Goal: Information Seeking & Learning: Learn about a topic

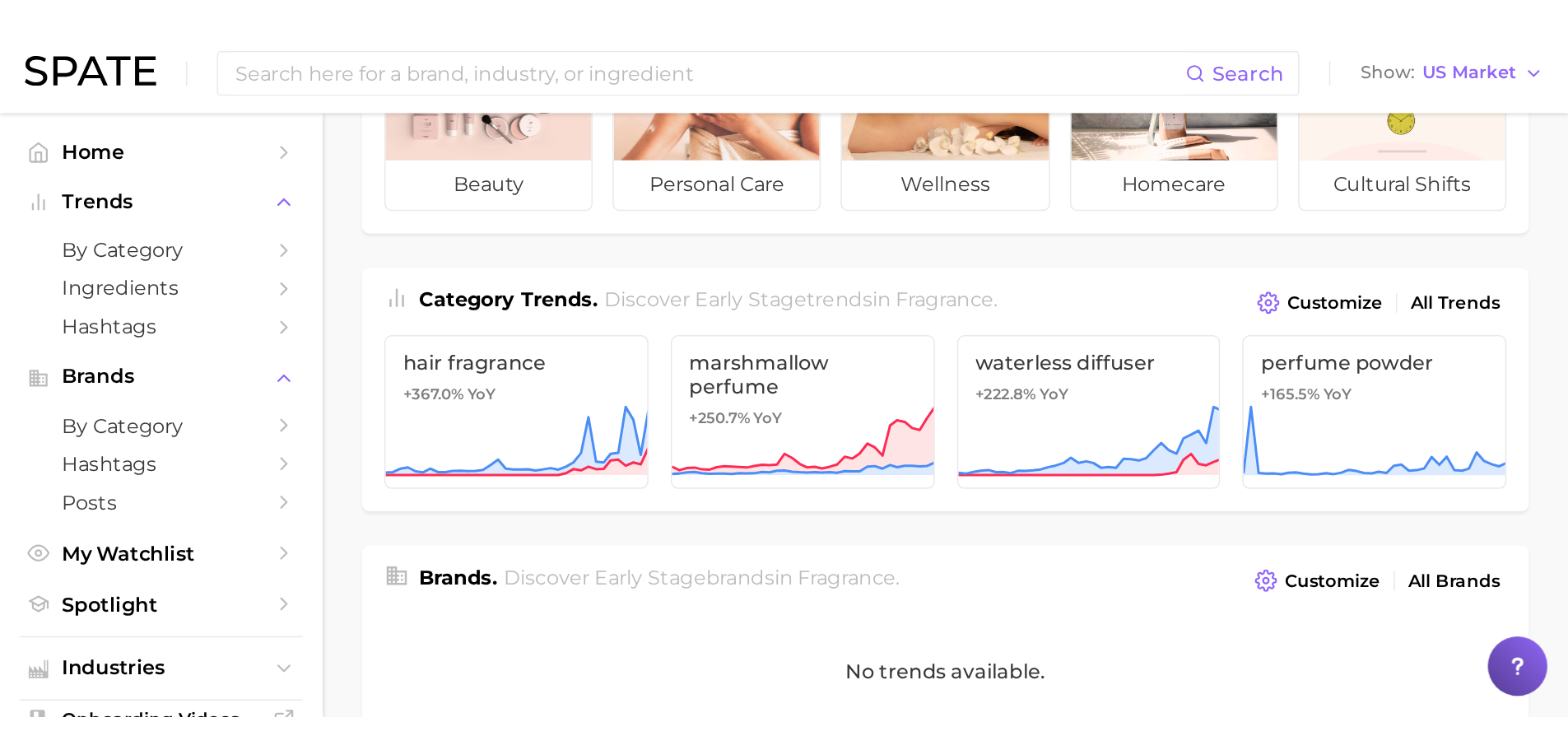
scroll to position [164, 0]
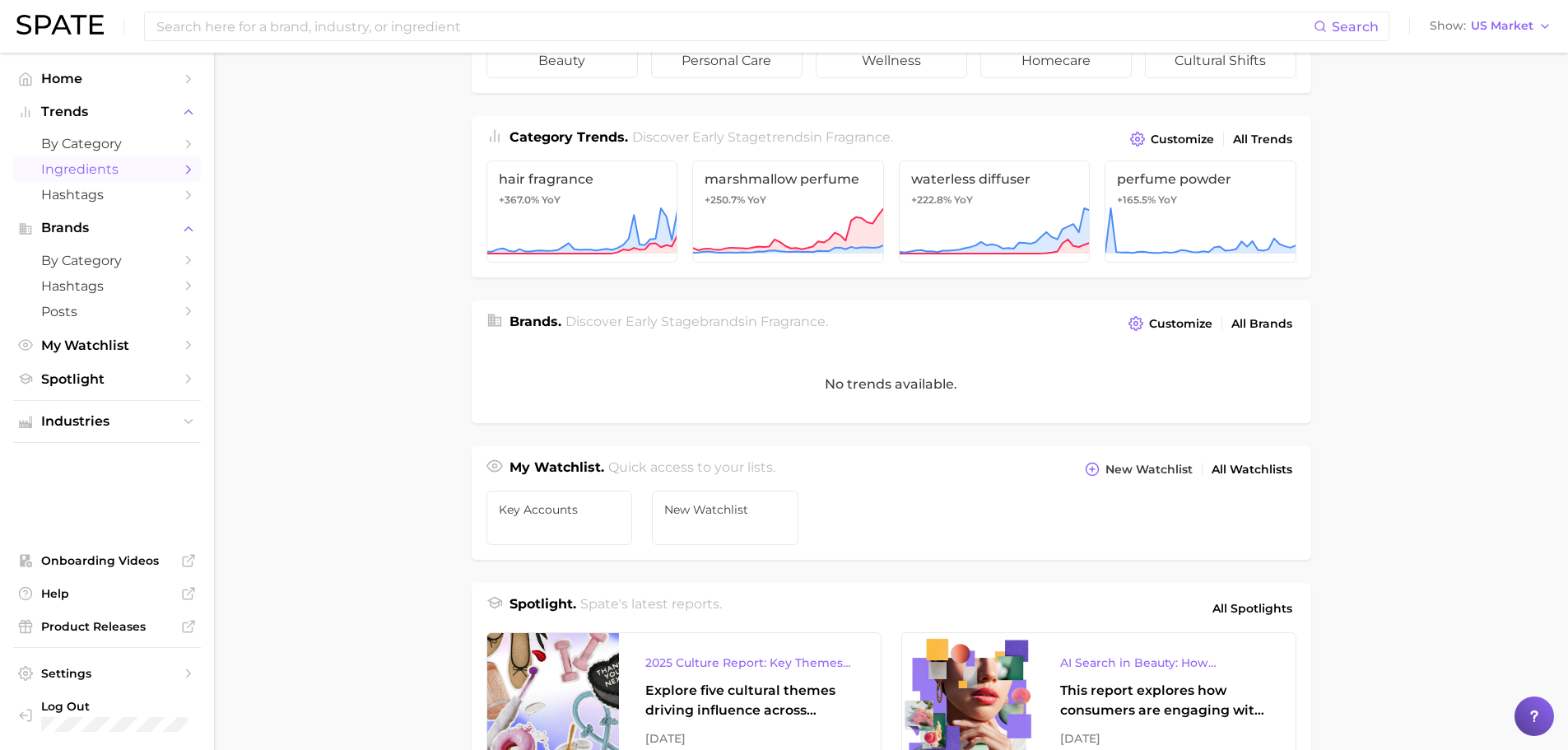
click at [190, 169] on icon "Sidebar" at bounding box center [189, 169] width 15 height 15
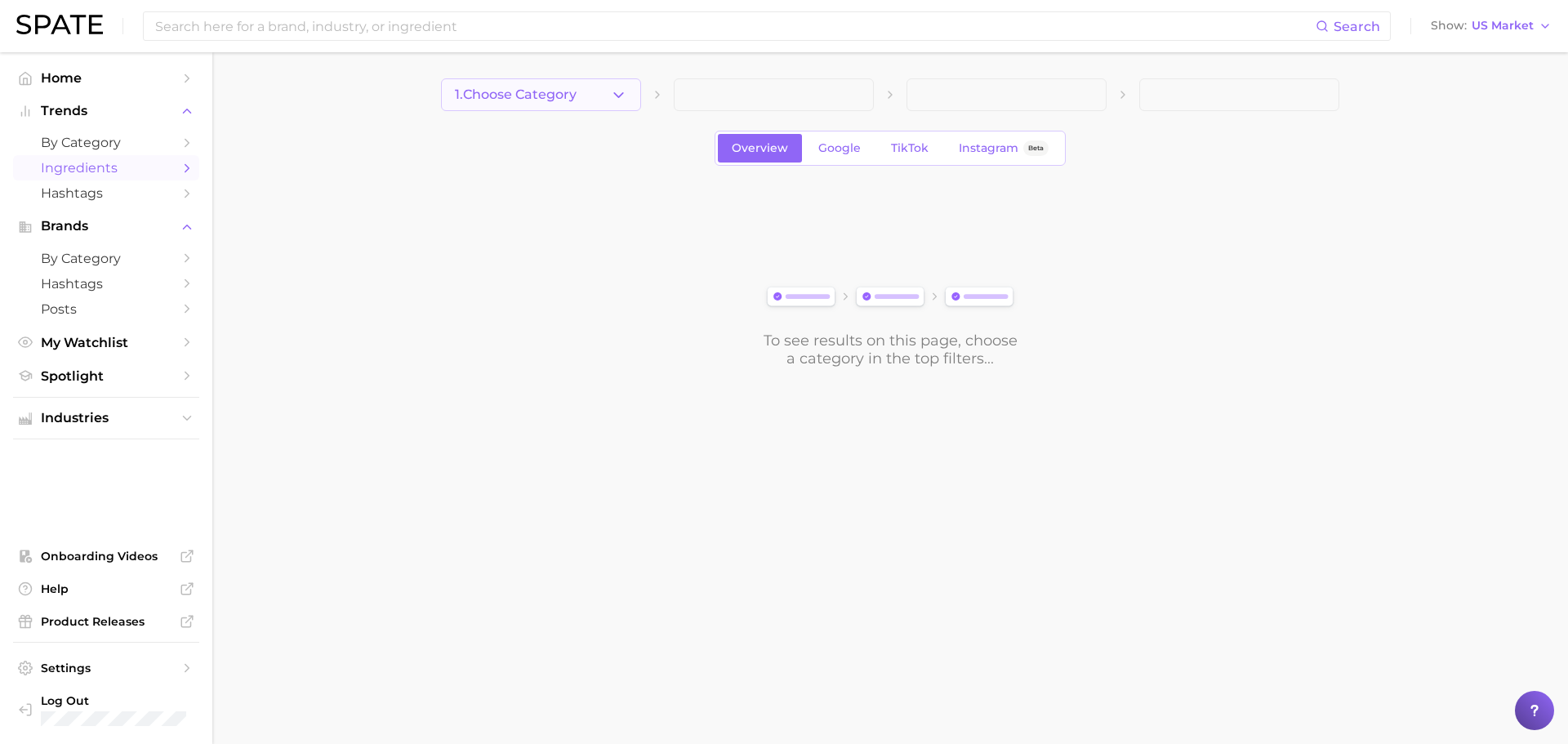
click at [635, 89] on button "1. Choose Category" at bounding box center [540, 94] width 200 height 32
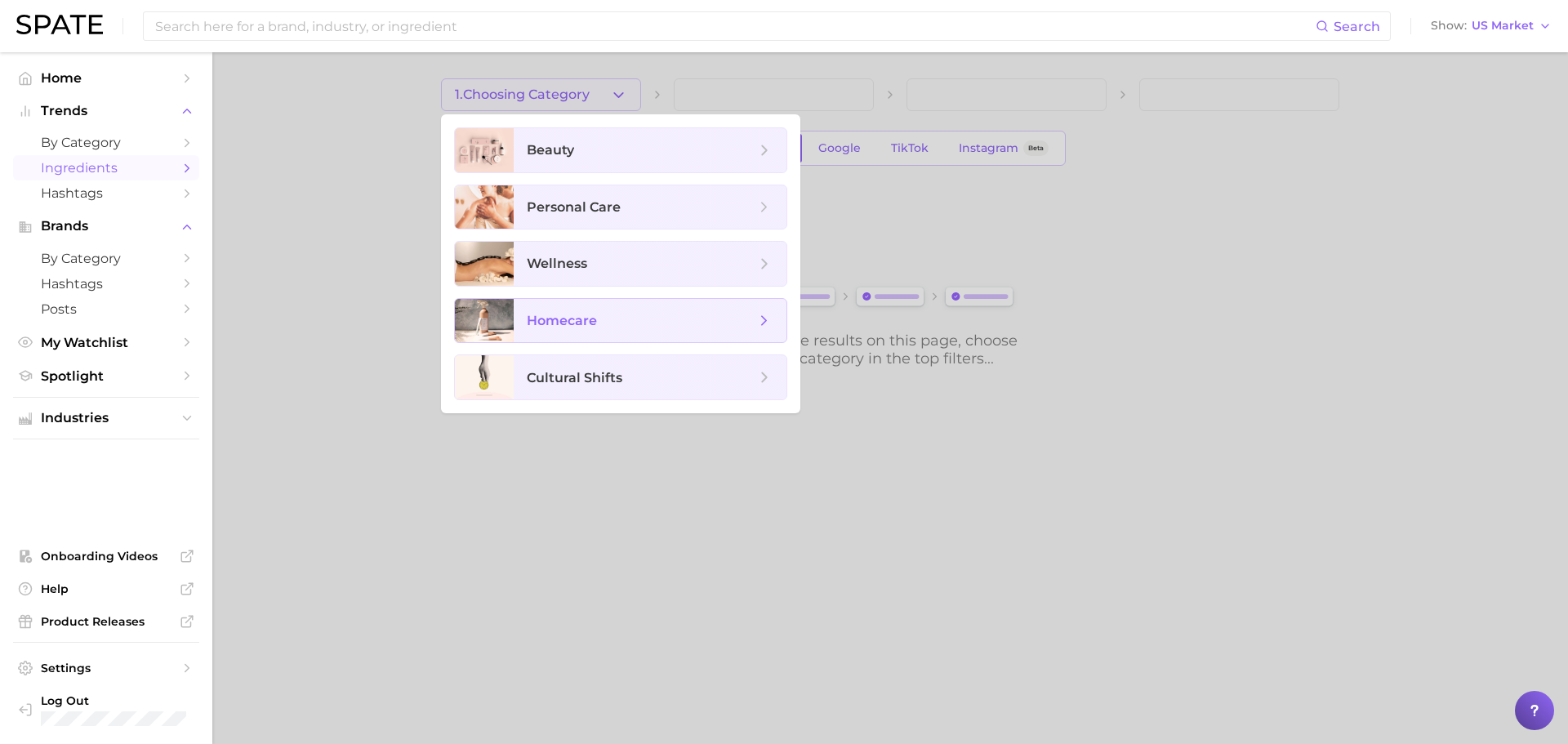
click at [606, 323] on span "homecare" at bounding box center [641, 320] width 229 height 18
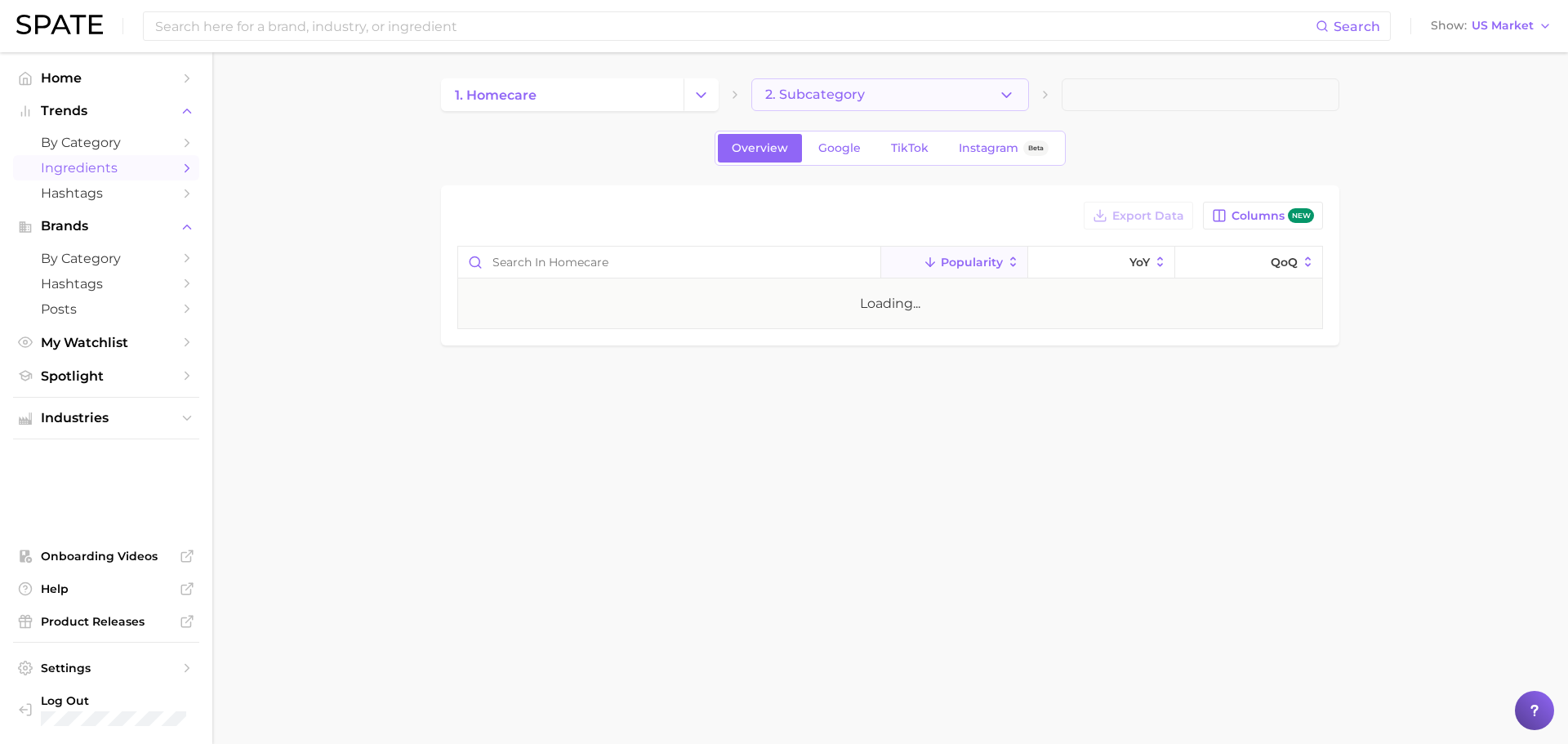
click at [837, 90] on span "2. Subcategory" at bounding box center [815, 95] width 100 height 15
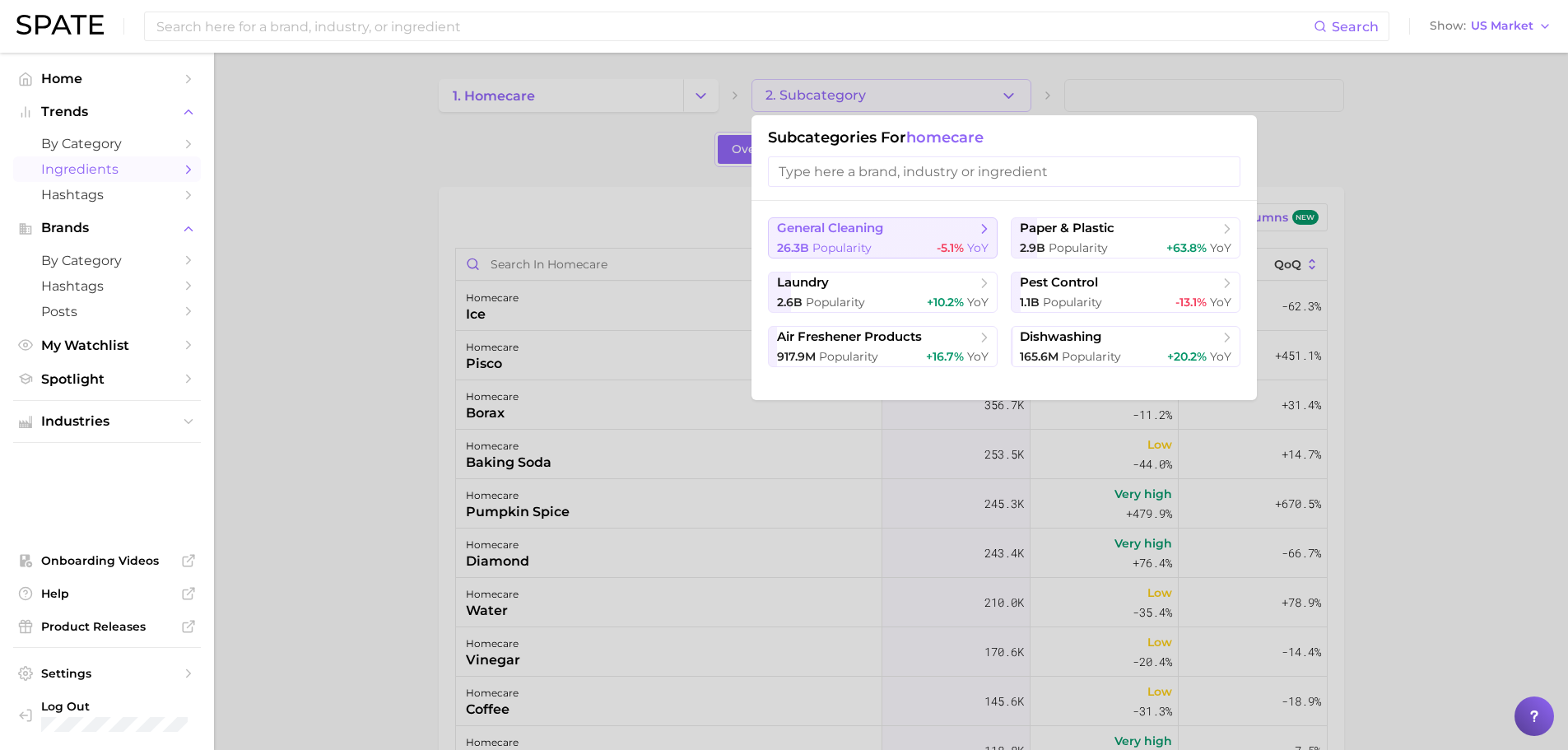
click at [958, 225] on span "general cleaning" at bounding box center [876, 229] width 200 height 17
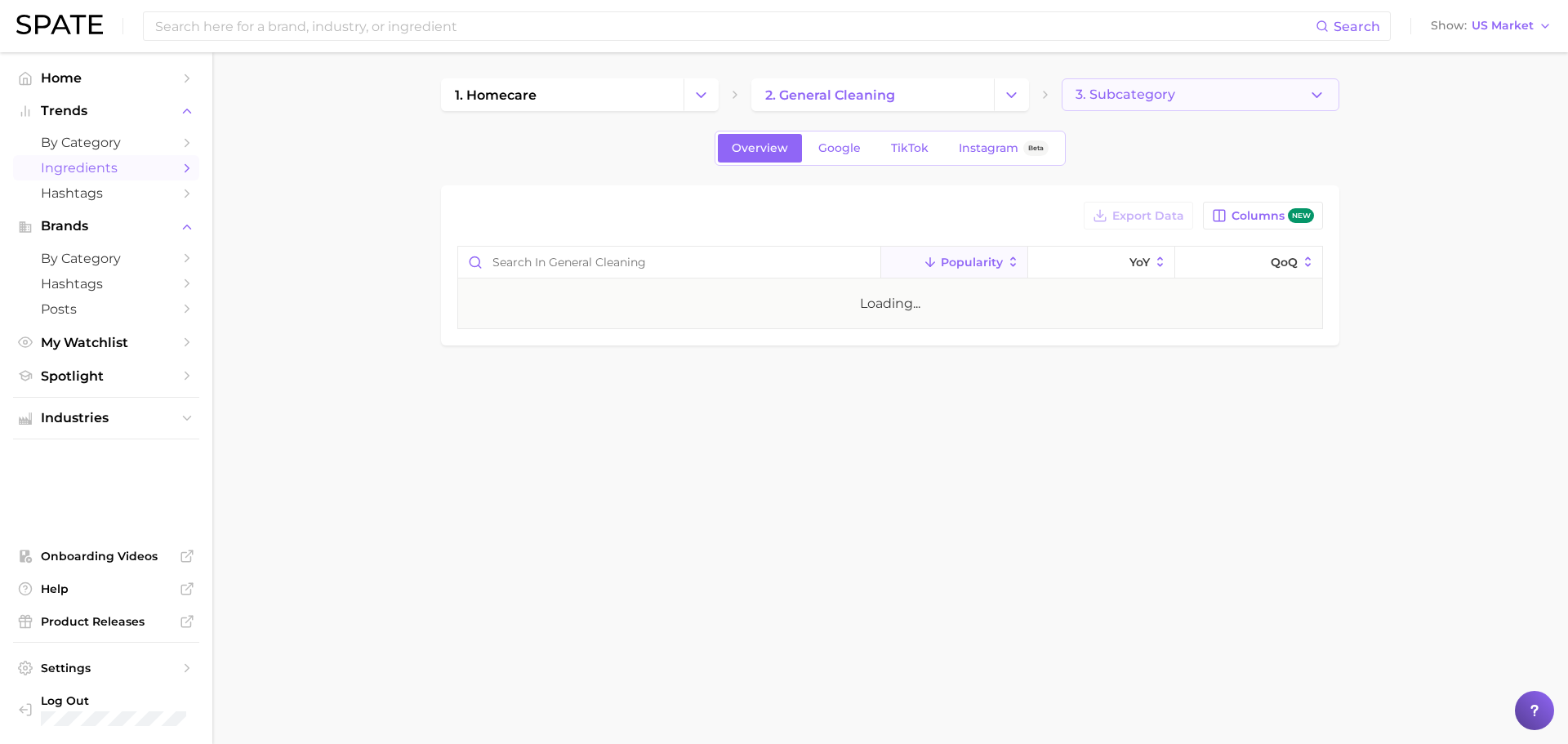
click at [1044, 105] on button "3. Subcategory" at bounding box center [1199, 94] width 277 height 32
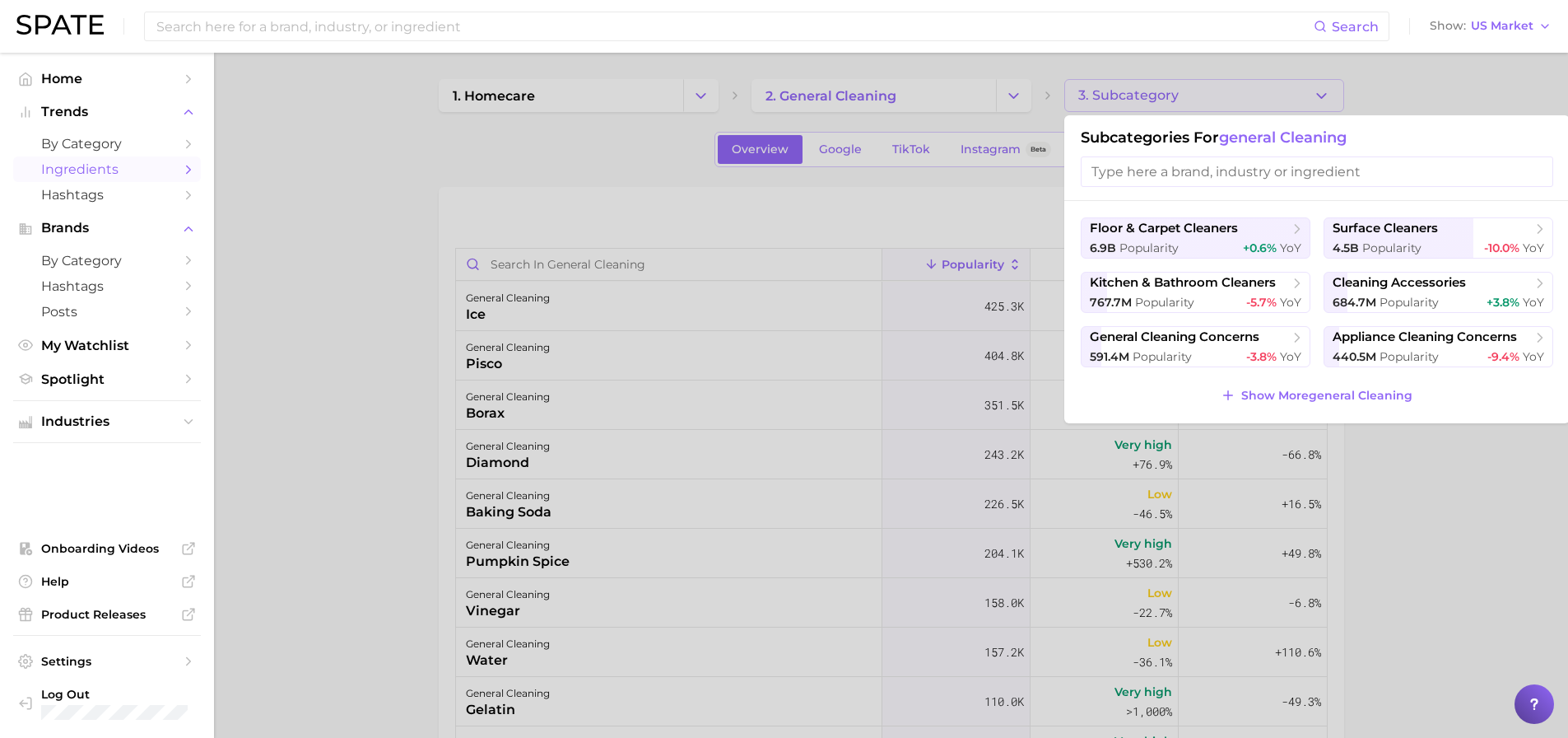
click at [1053, 163] on input "search" at bounding box center [1317, 171] width 472 height 31
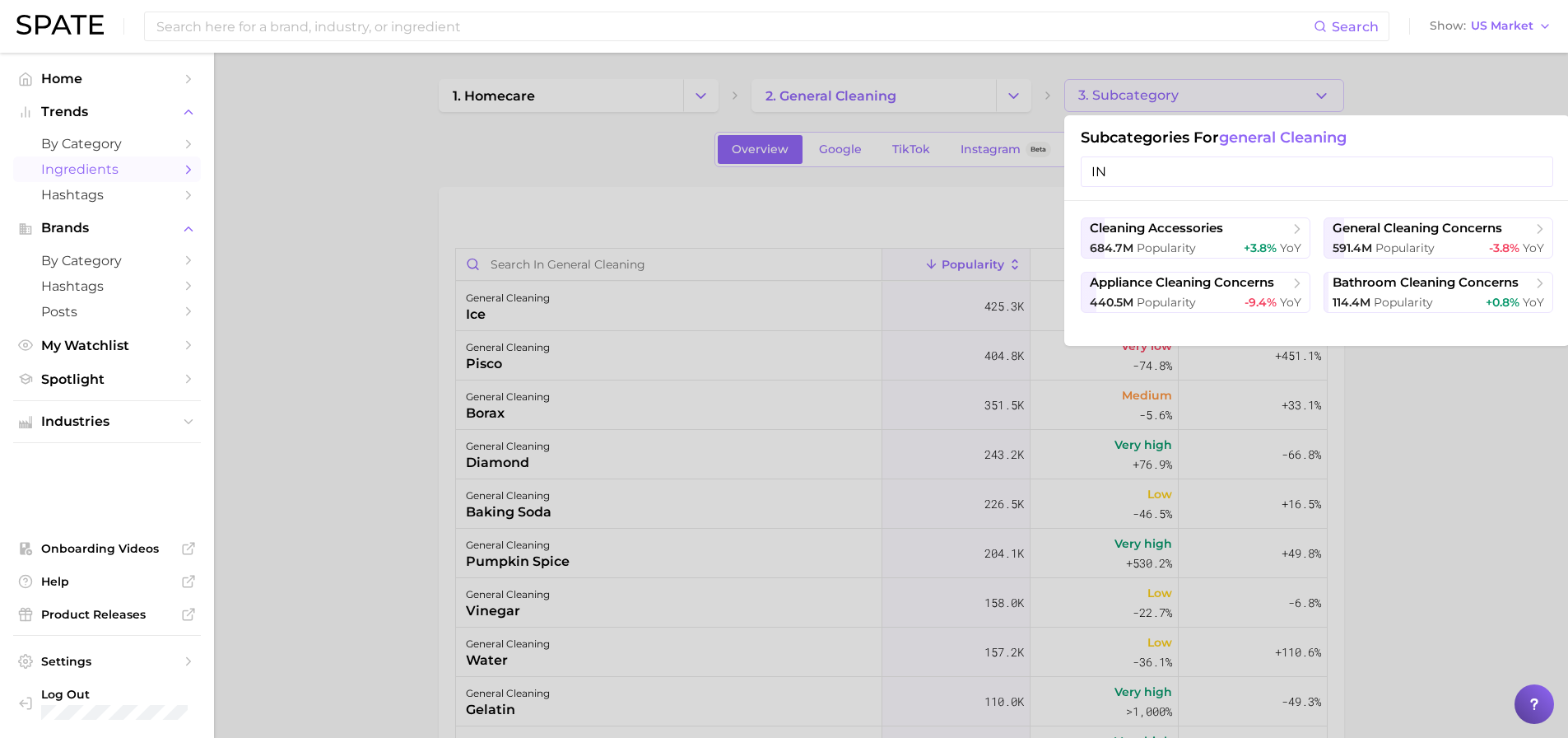
type input "I"
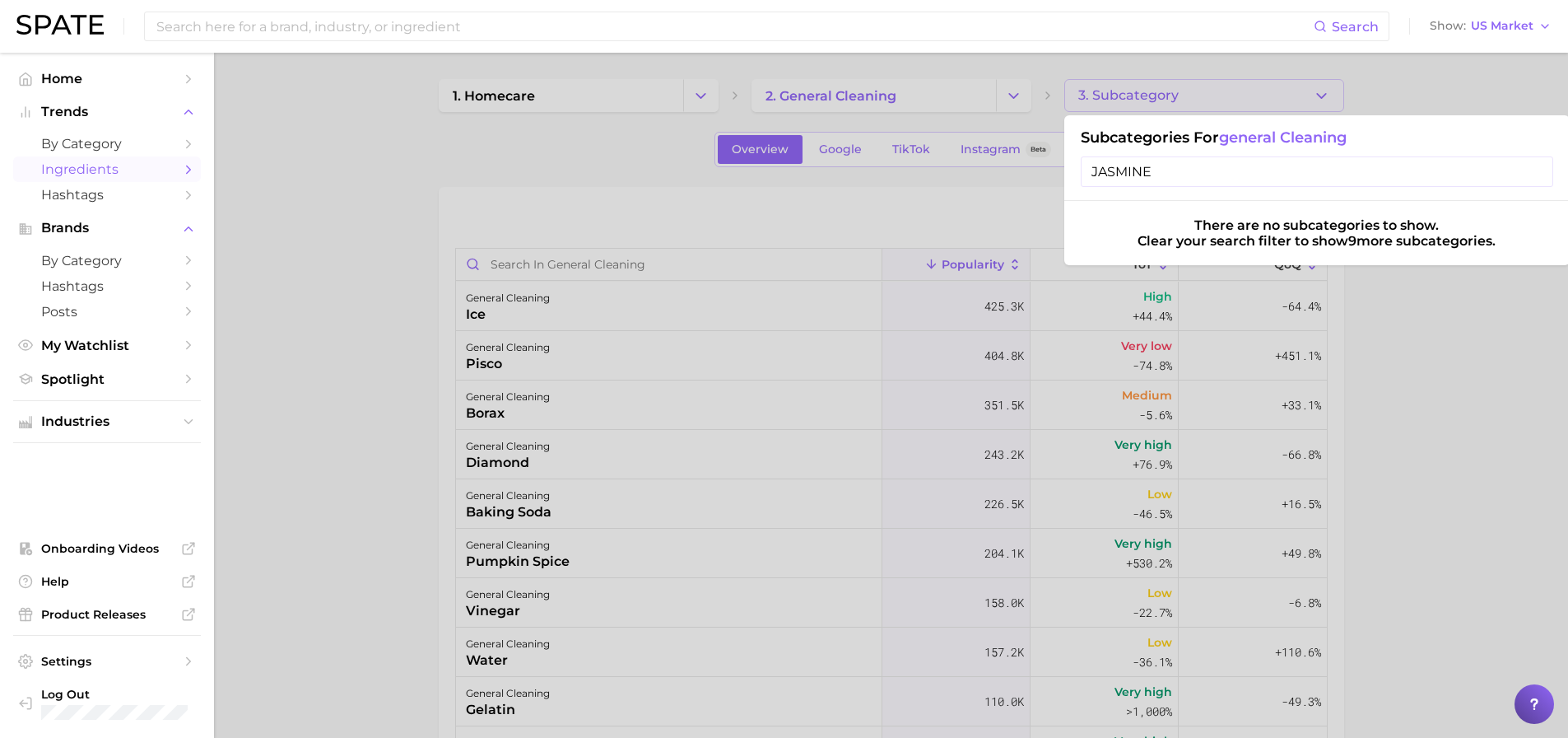
type input "JASMINE"
click at [1053, 120] on div "Subcategories for general cleaning [PERSON_NAME]" at bounding box center [1317, 158] width 506 height 86
click at [1053, 108] on div at bounding box center [784, 369] width 1568 height 738
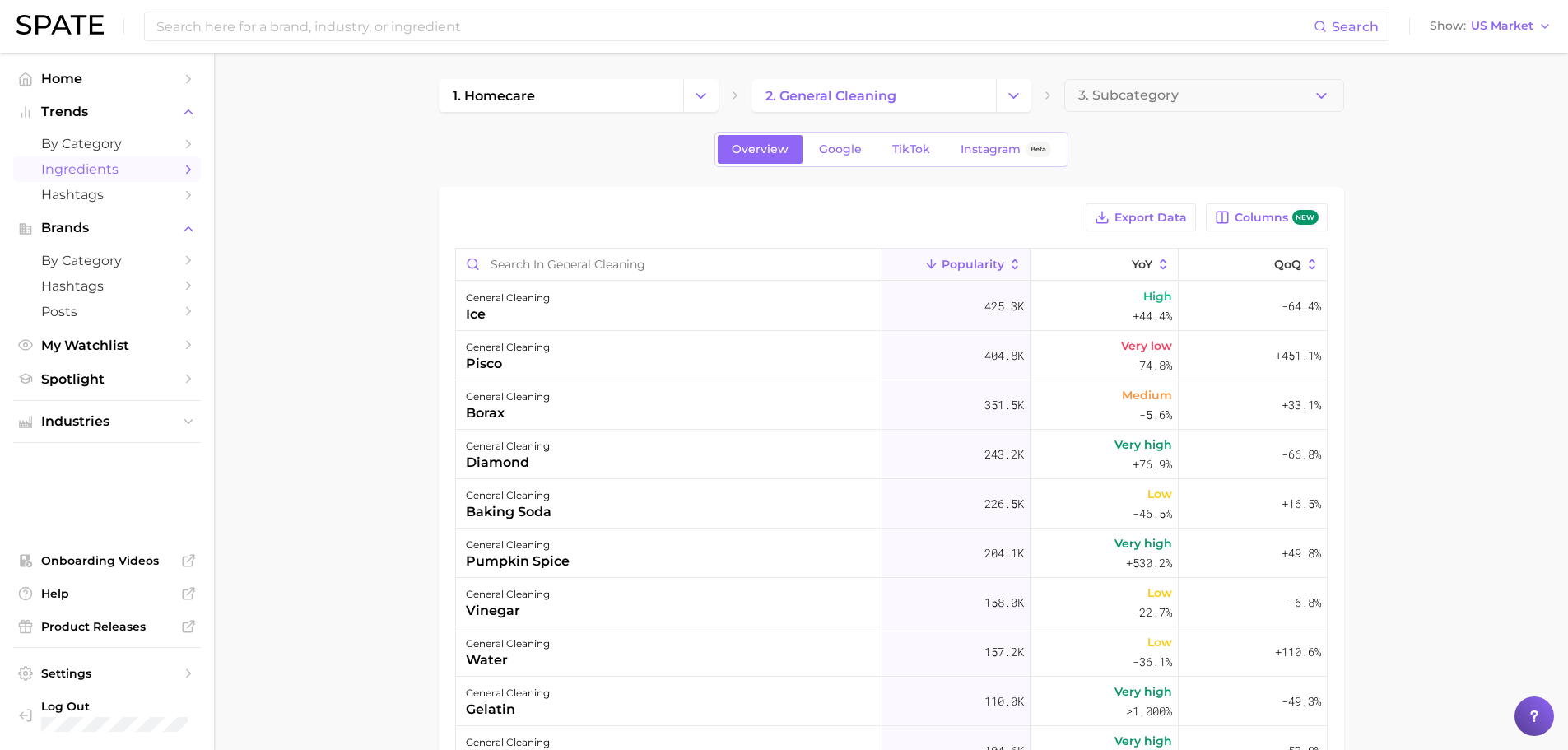
click at [1053, 108] on button "3. Subcategory" at bounding box center [1204, 95] width 280 height 33
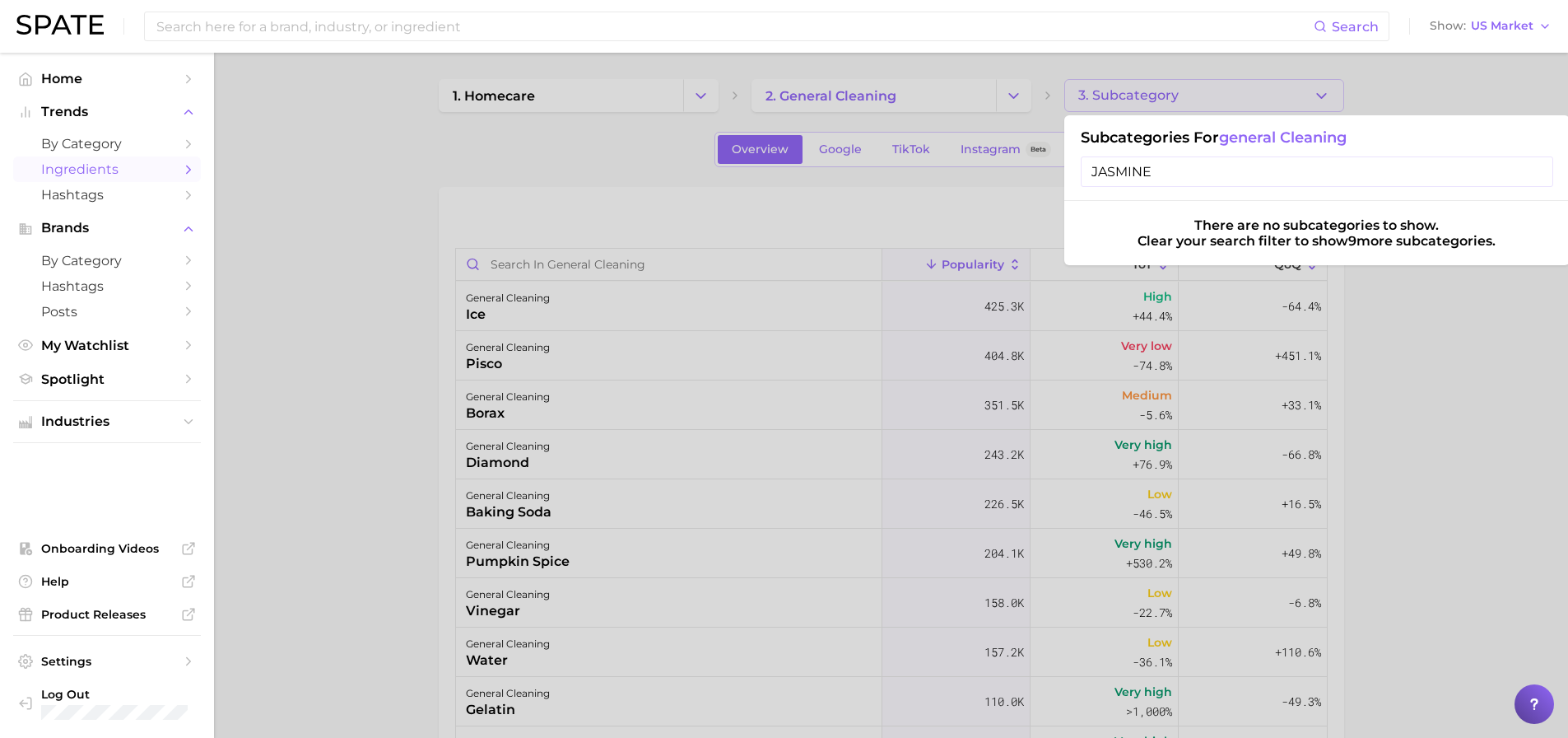
drag, startPoint x: 1176, startPoint y: 166, endPoint x: 1103, endPoint y: 171, distance: 73.2
click at [1053, 171] on input "JASMINE" at bounding box center [1317, 171] width 472 height 31
type input "J"
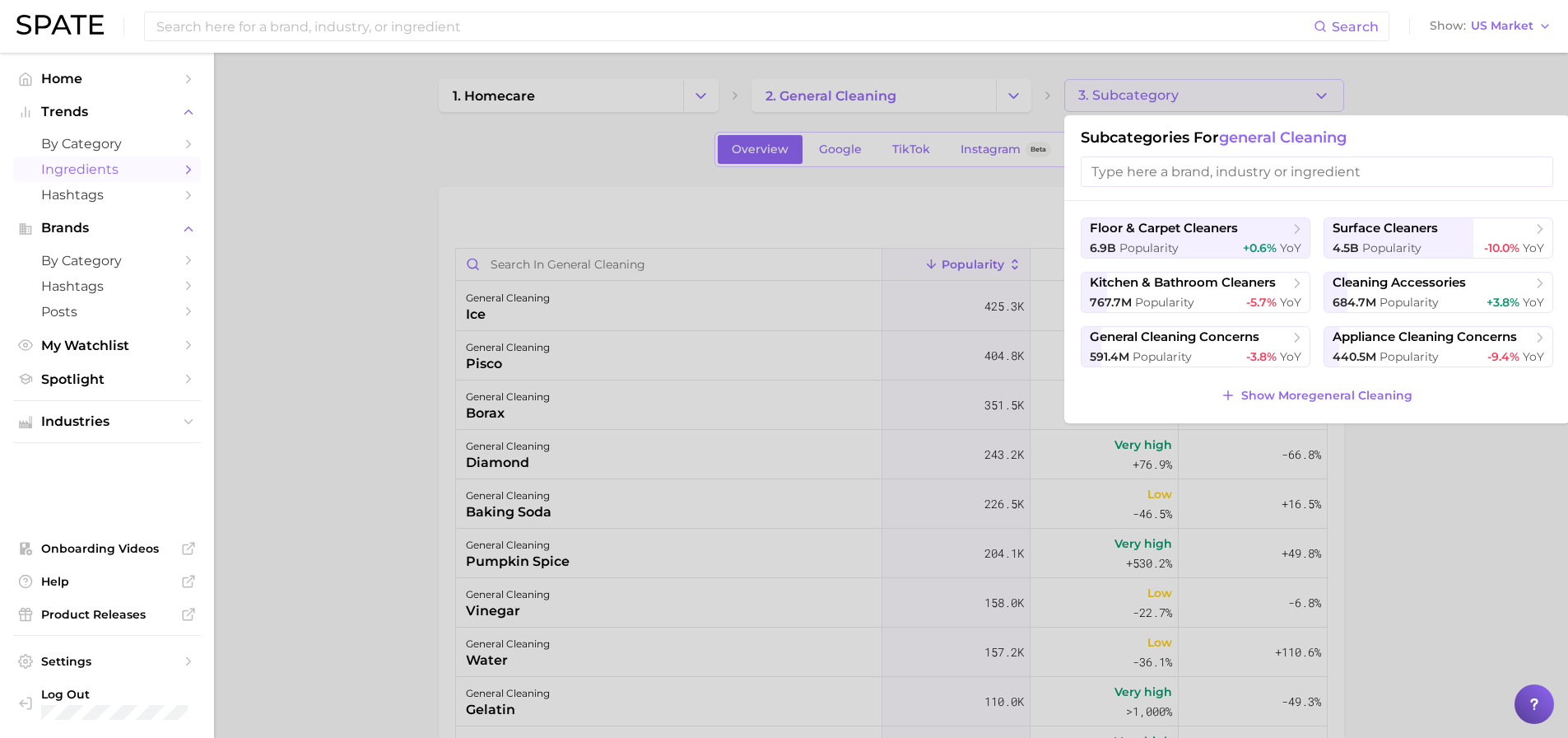
click at [552, 91] on div at bounding box center [784, 369] width 1568 height 738
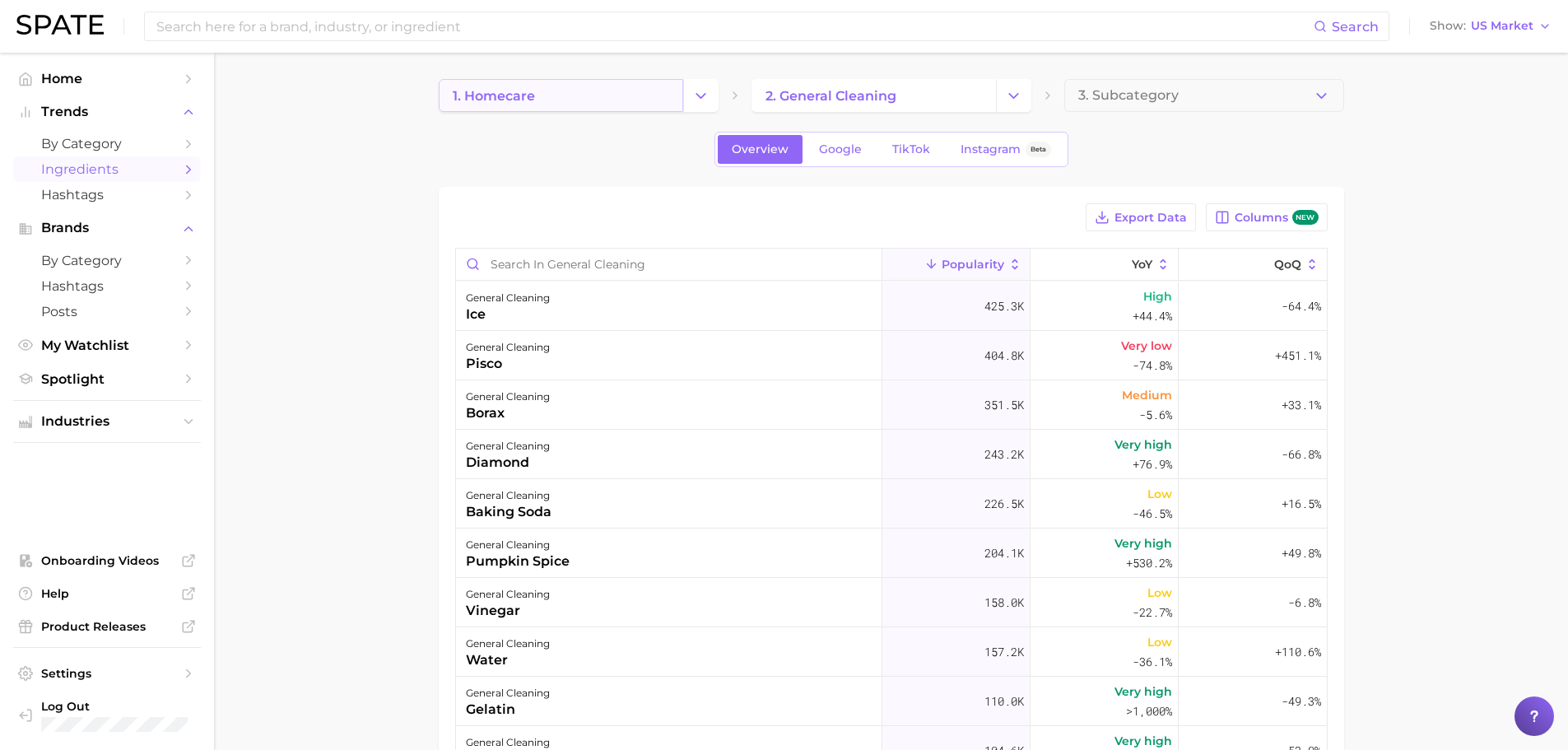
click at [646, 112] on link "1. homecare" at bounding box center [560, 95] width 244 height 33
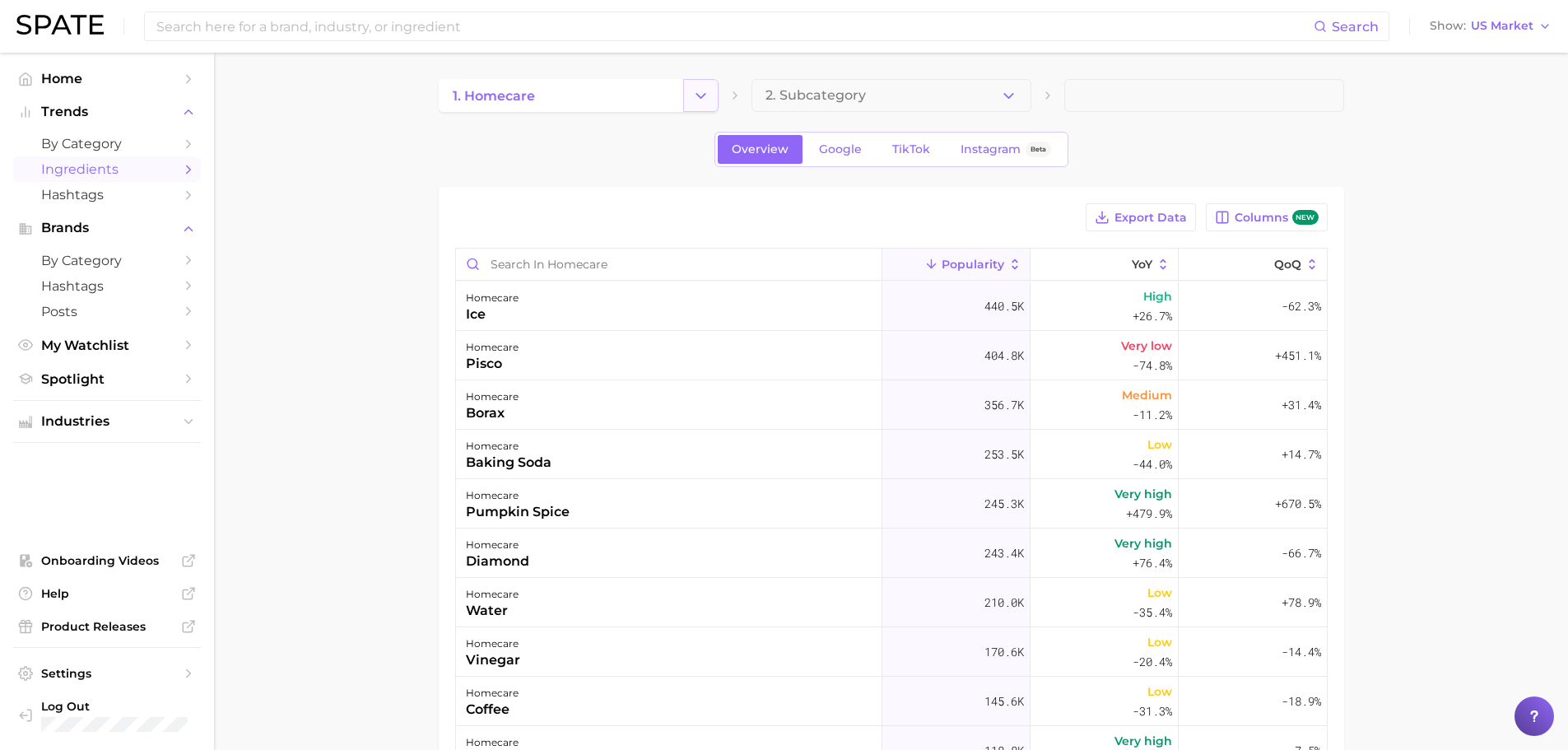
click at [696, 98] on icon "Change Category" at bounding box center [701, 96] width 18 height 18
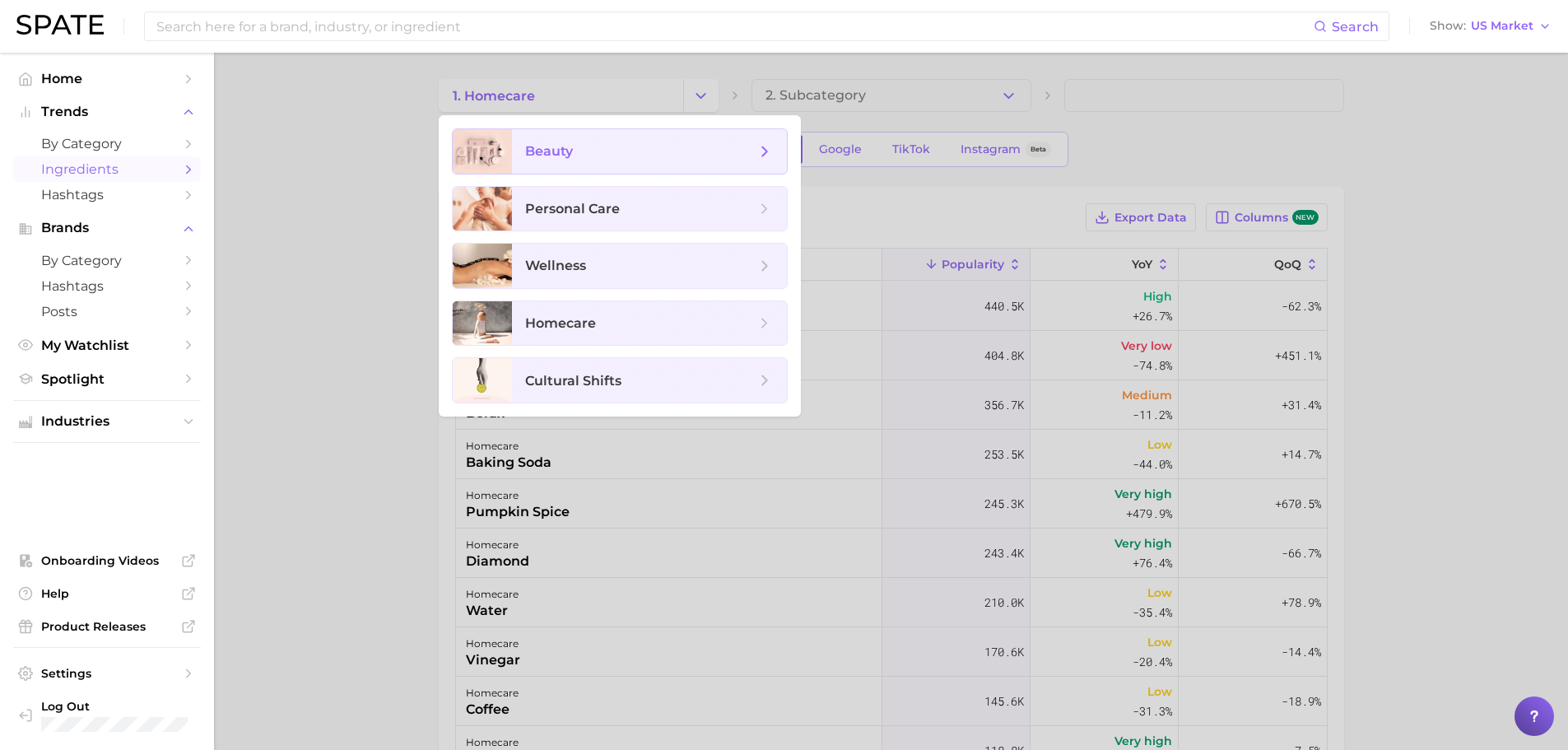
click at [665, 147] on span "beauty" at bounding box center [640, 151] width 231 height 18
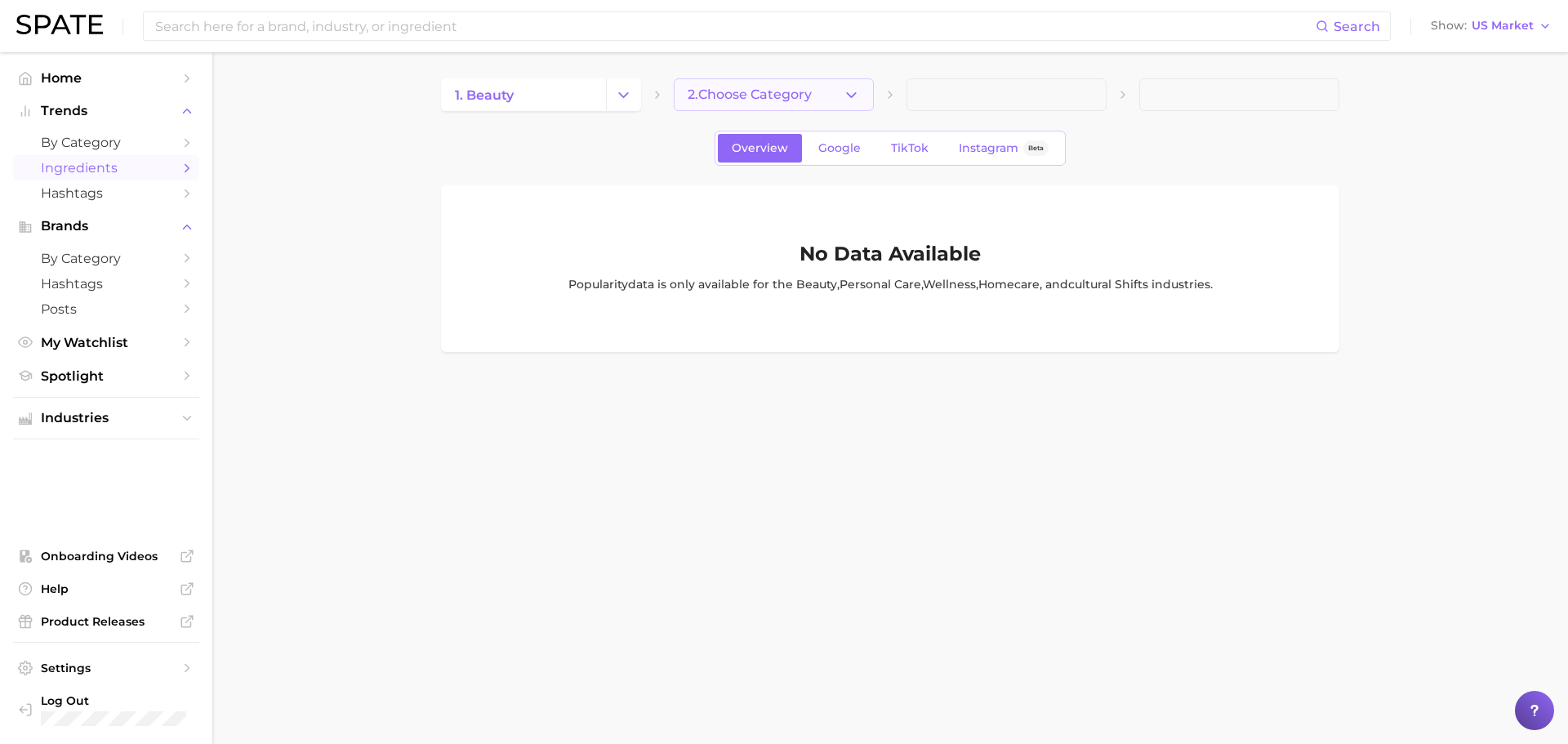
click at [818, 94] on button "2. Choose Category" at bounding box center [773, 94] width 200 height 32
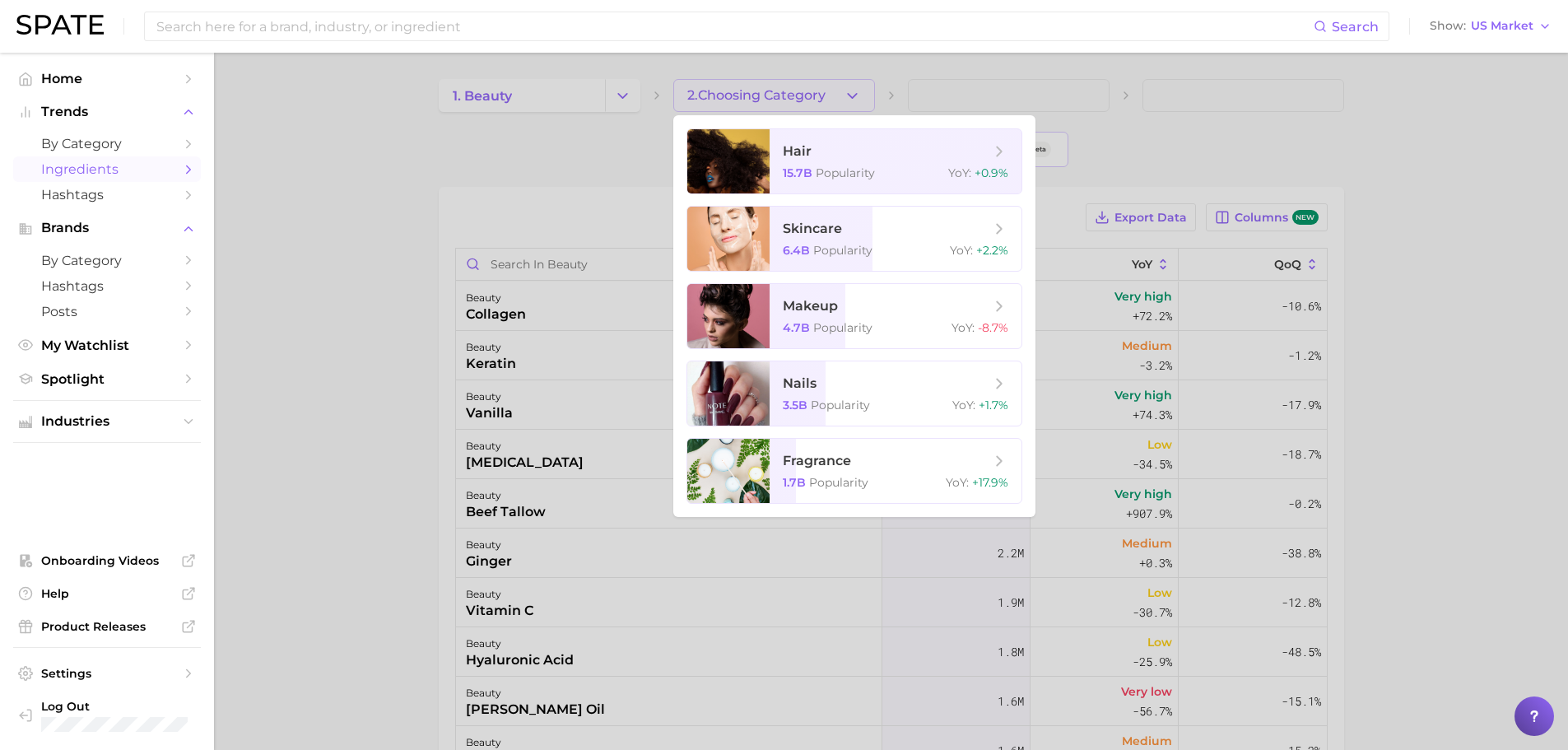
click at [824, 95] on div at bounding box center [784, 375] width 1568 height 750
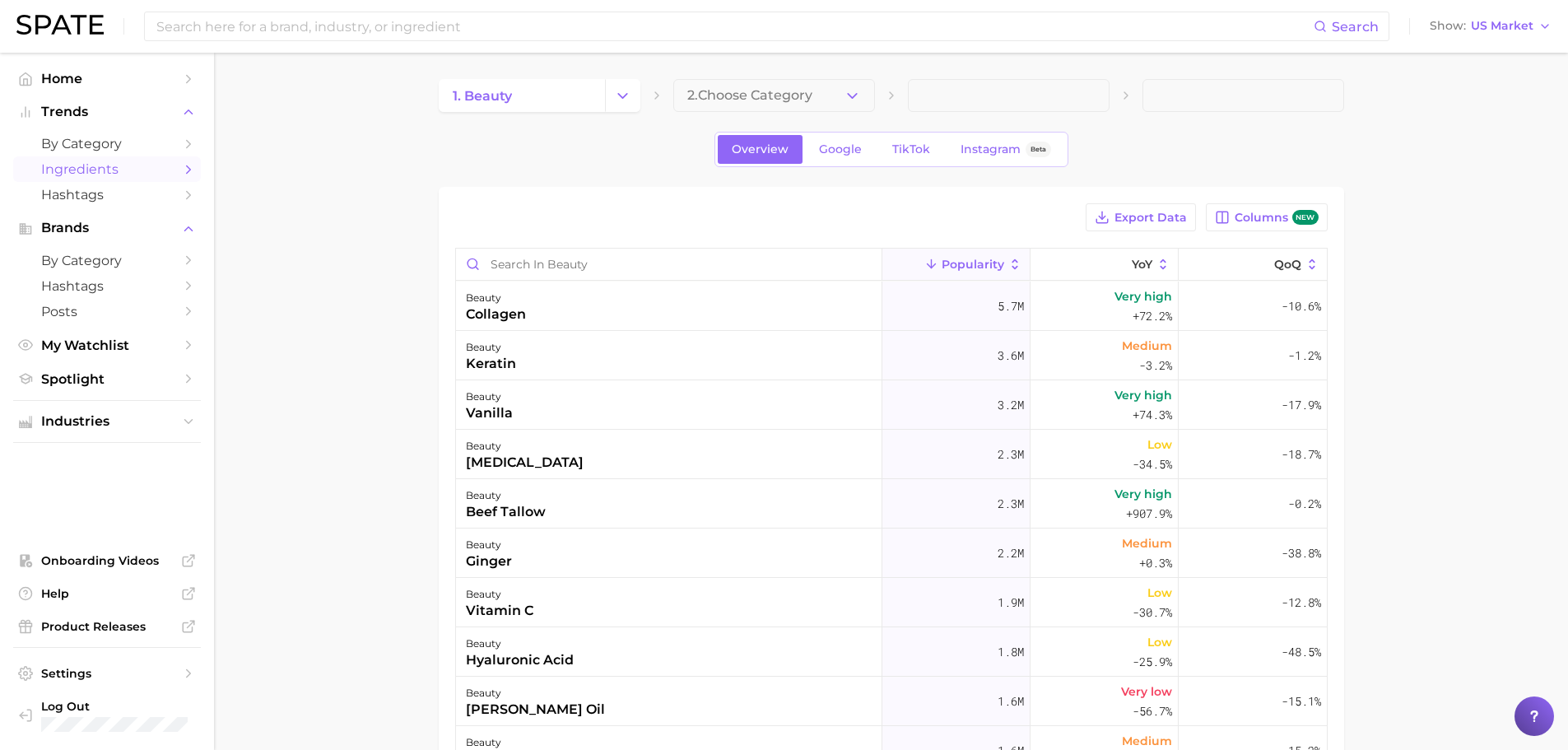
click at [931, 93] on span at bounding box center [1008, 95] width 202 height 33
click at [624, 100] on icon "Change Category" at bounding box center [623, 96] width 18 height 18
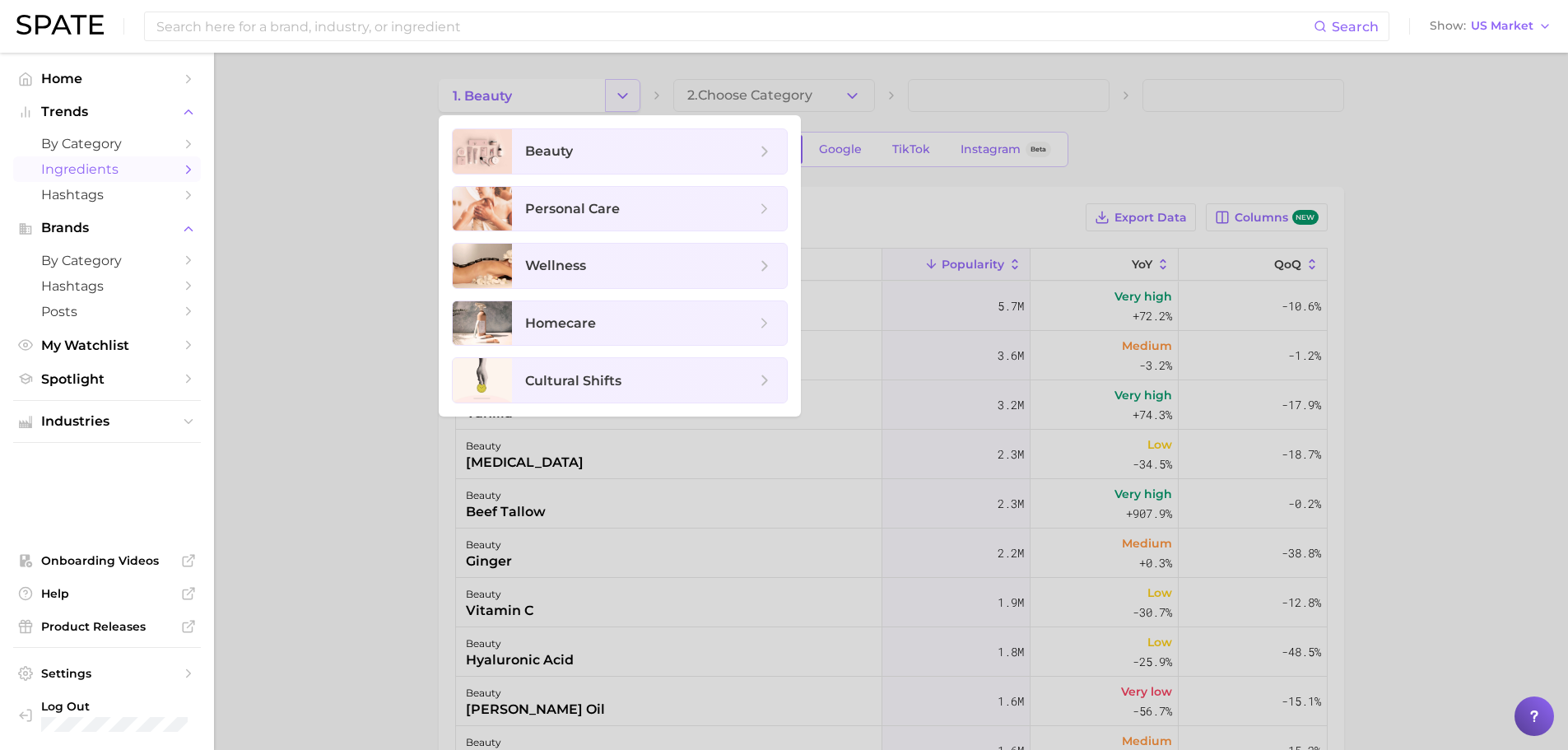
click at [624, 100] on div at bounding box center [784, 375] width 1568 height 750
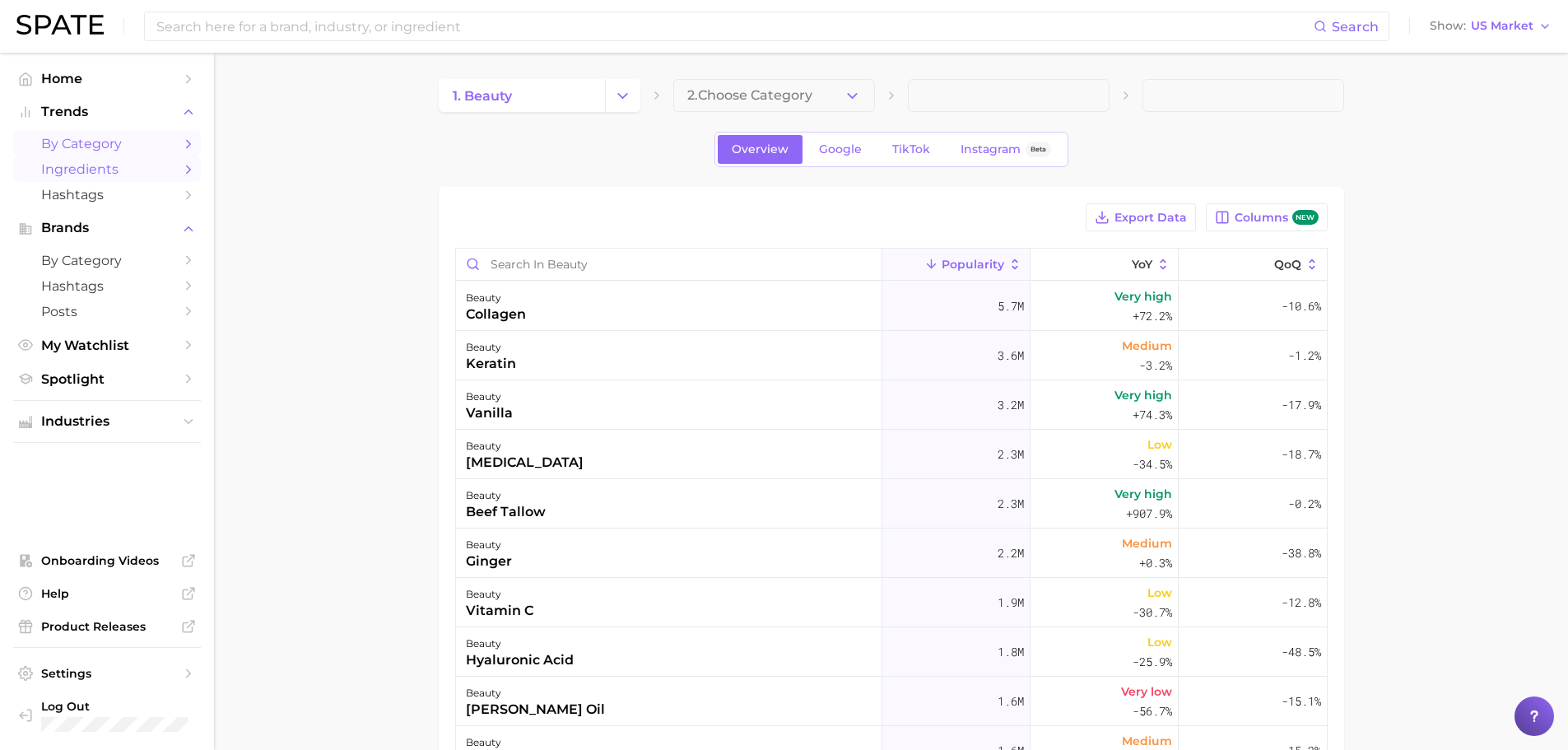
click at [164, 148] on span "by Category" at bounding box center [107, 143] width 132 height 16
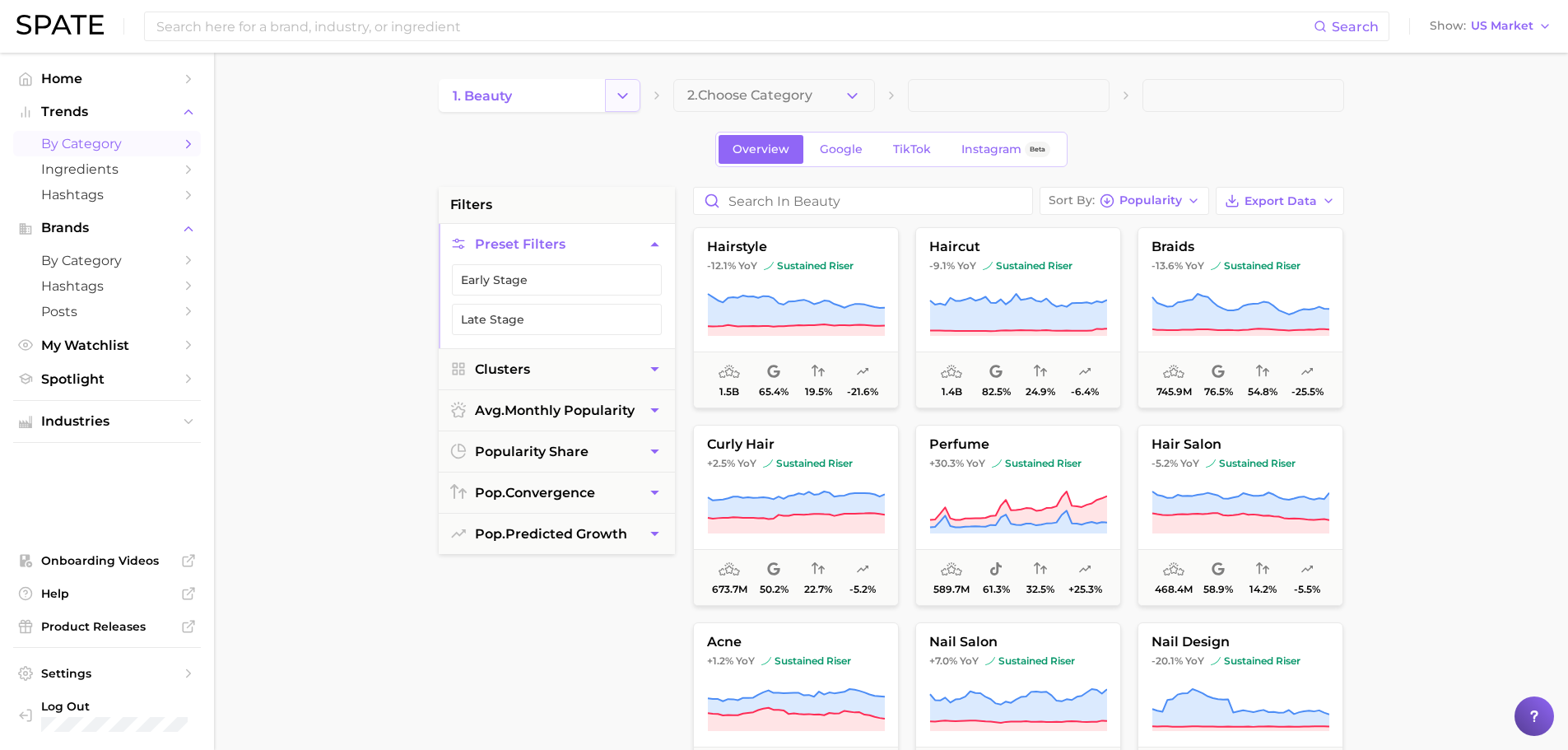
click at [635, 86] on button "Change Category" at bounding box center [623, 95] width 35 height 33
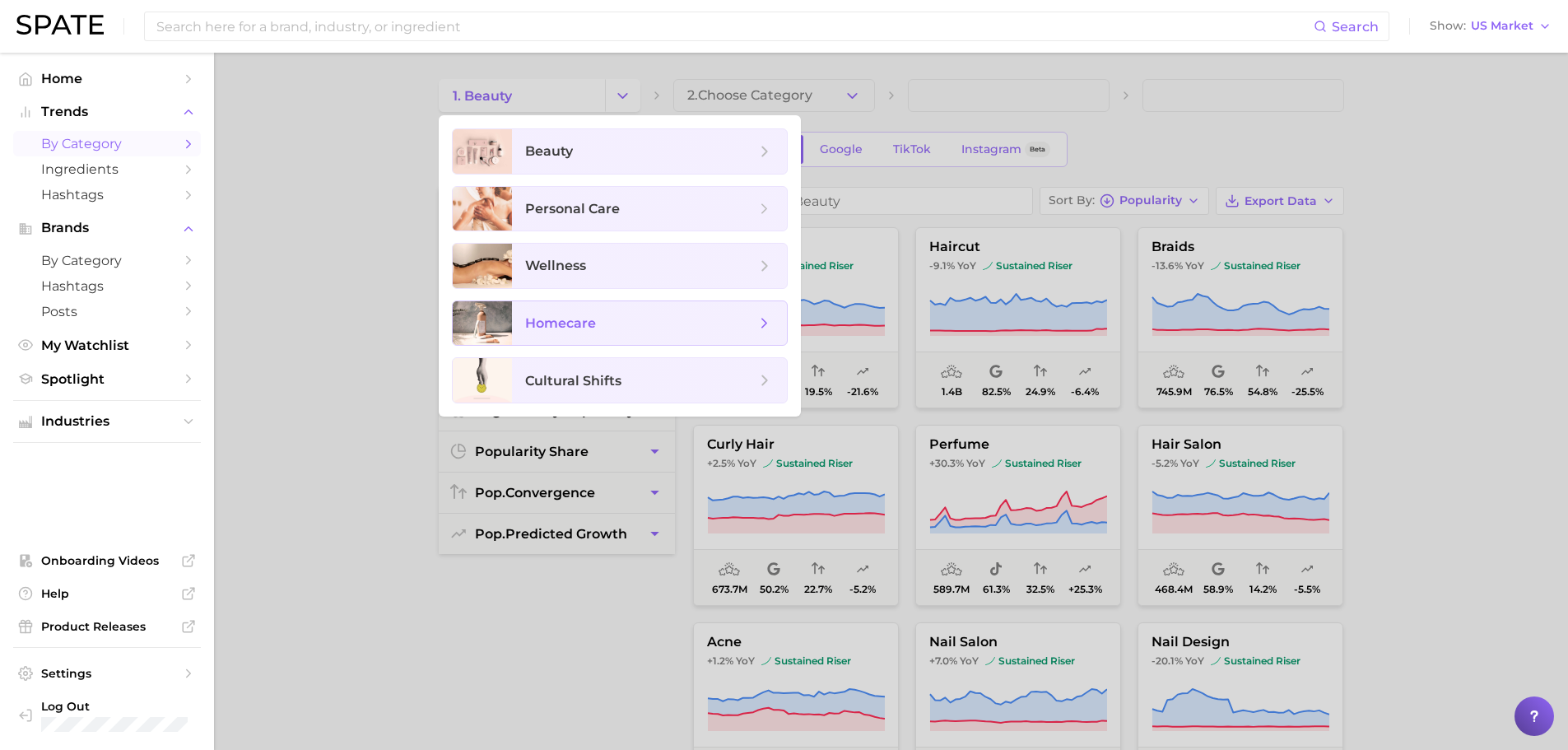
click at [585, 322] on span "homecare" at bounding box center [560, 322] width 71 height 16
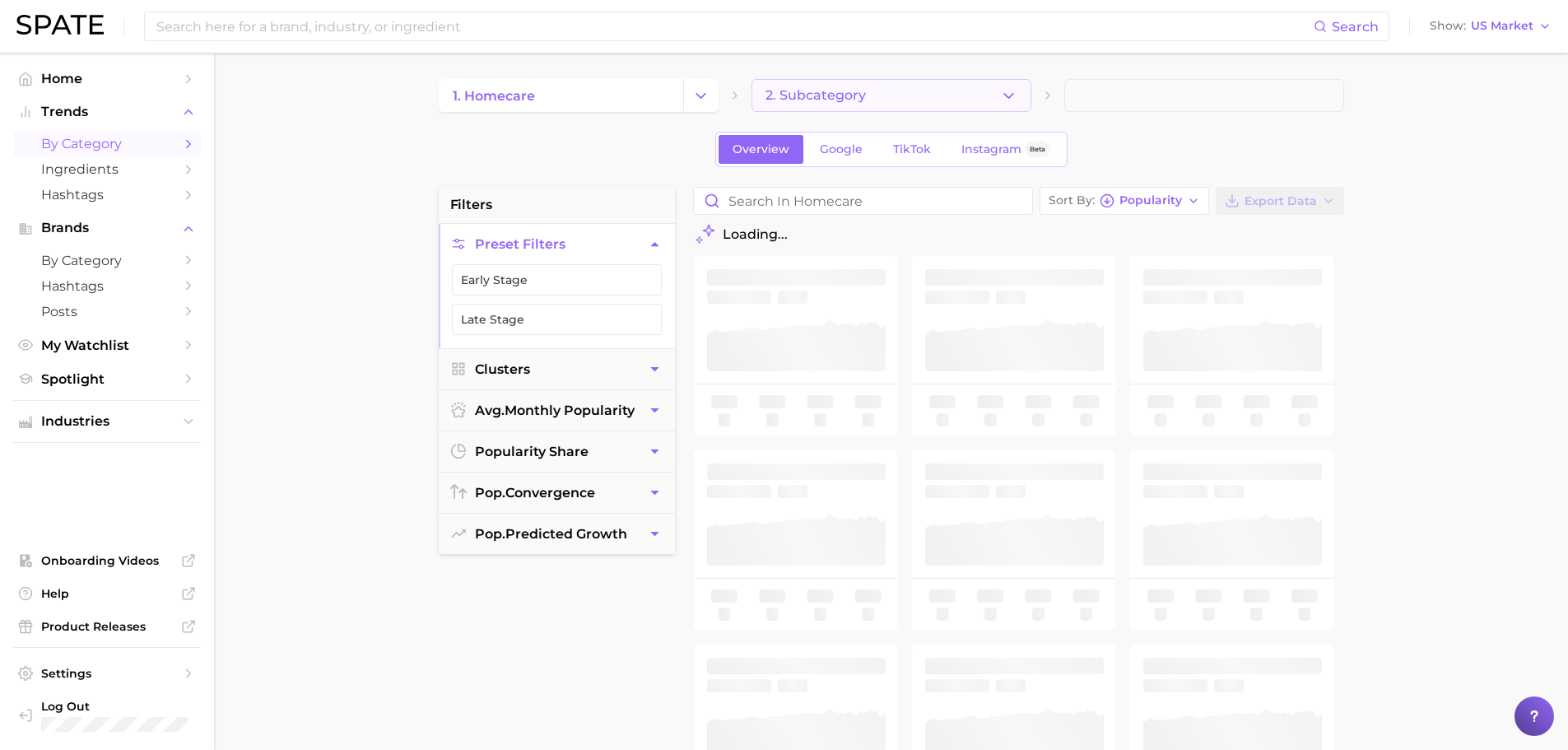
click at [876, 97] on button "2. Subcategory" at bounding box center [891, 95] width 280 height 33
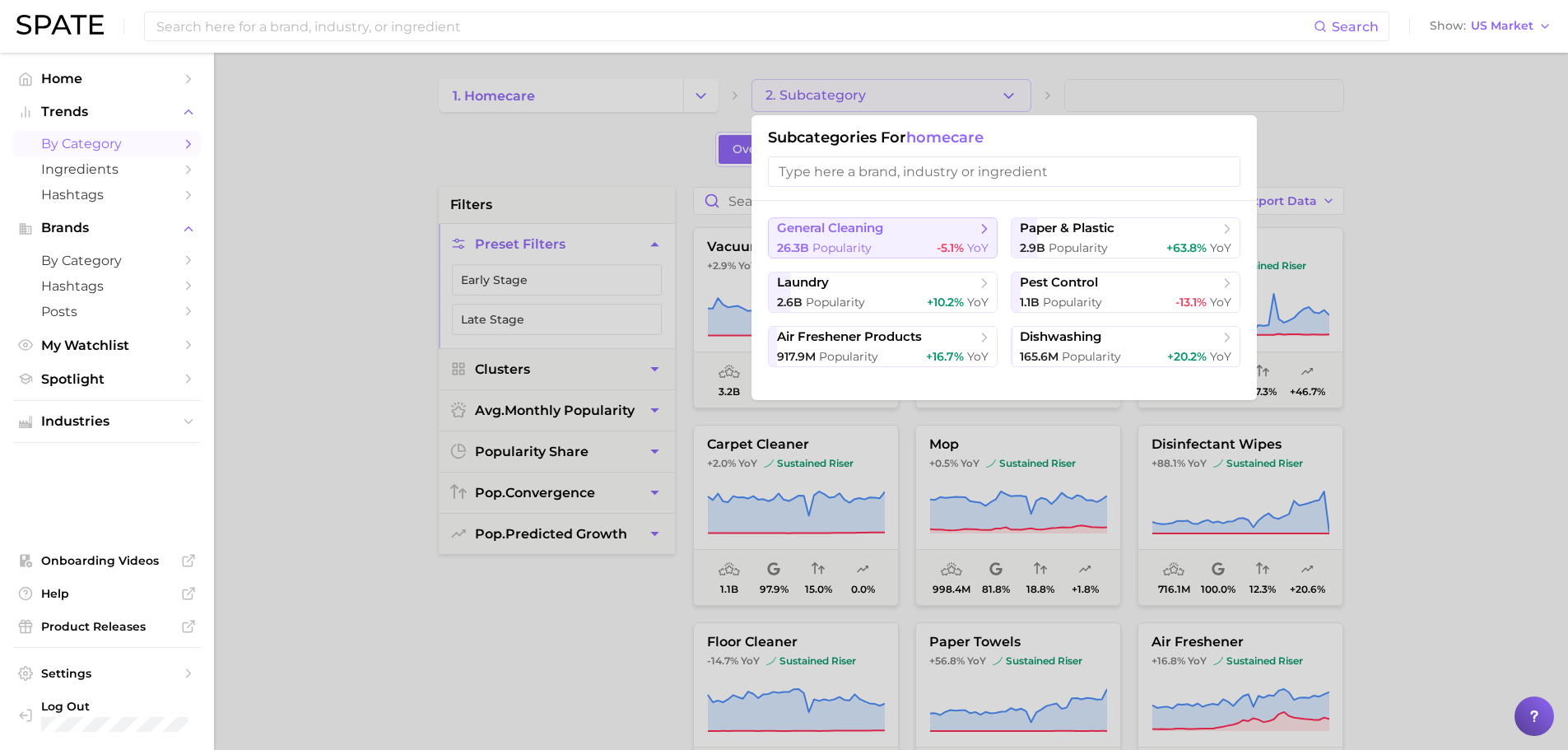
click at [850, 228] on span "general cleaning" at bounding box center [830, 228] width 106 height 16
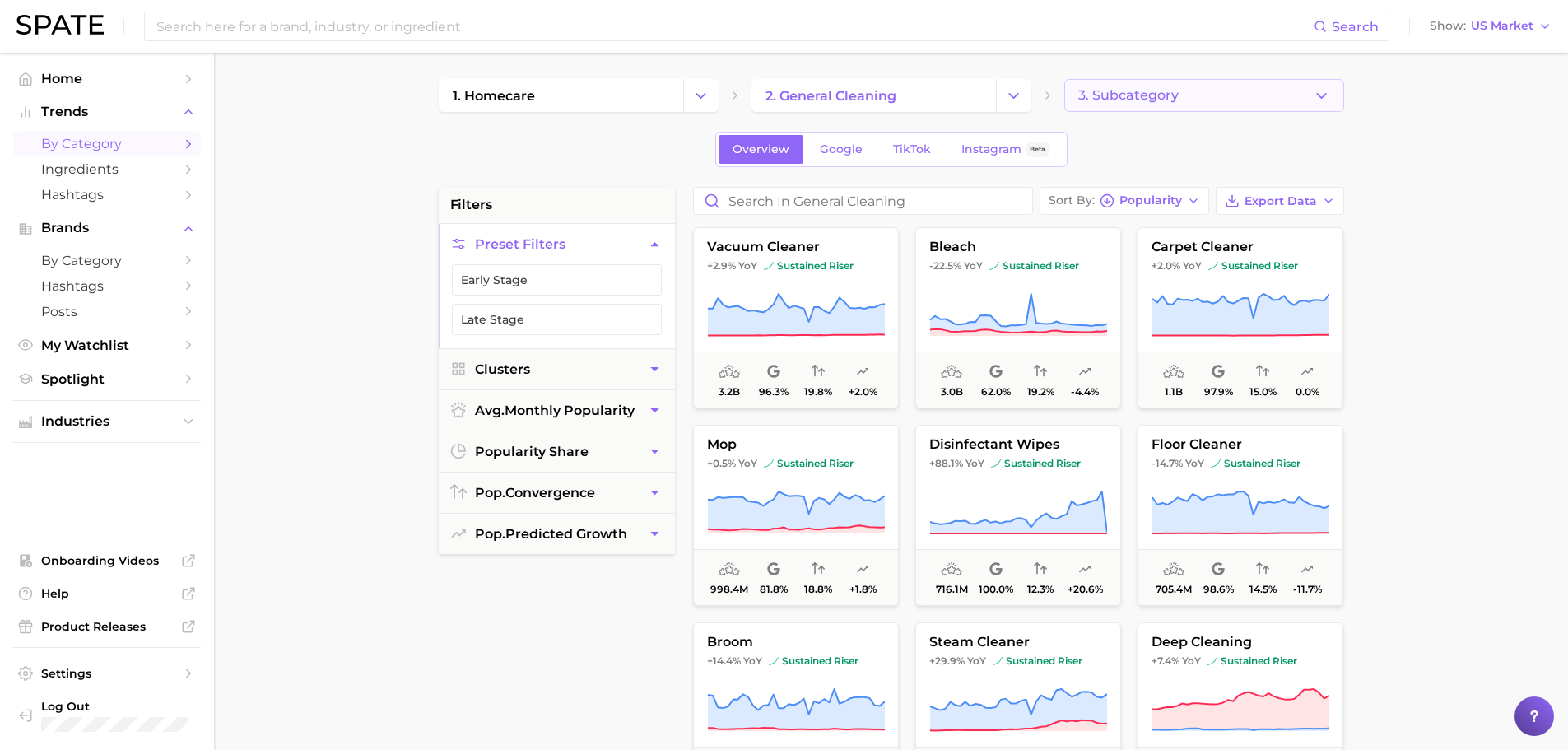
click at [1053, 84] on button "3. Subcategory" at bounding box center [1204, 95] width 280 height 33
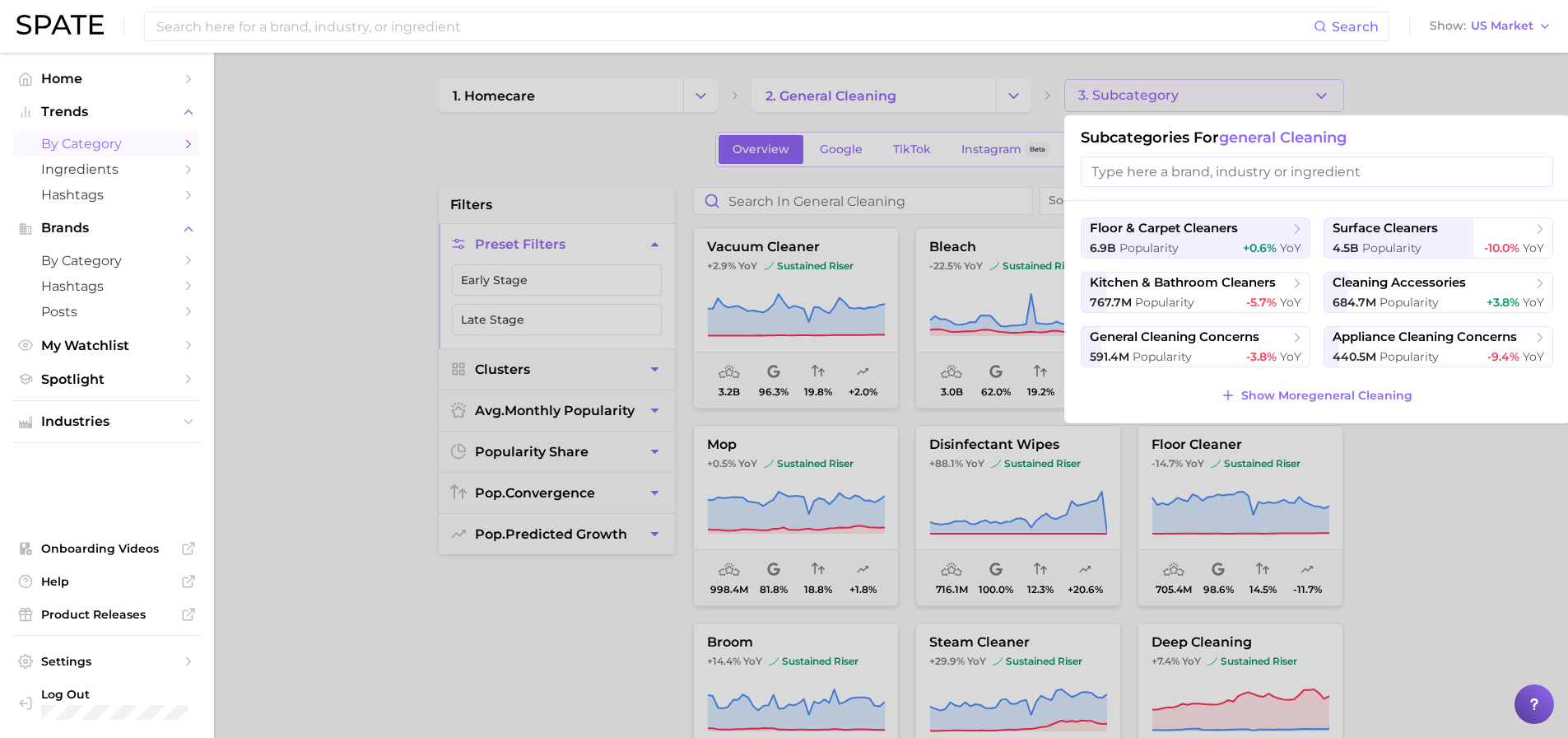
click at [1053, 177] on input "search" at bounding box center [1317, 171] width 472 height 31
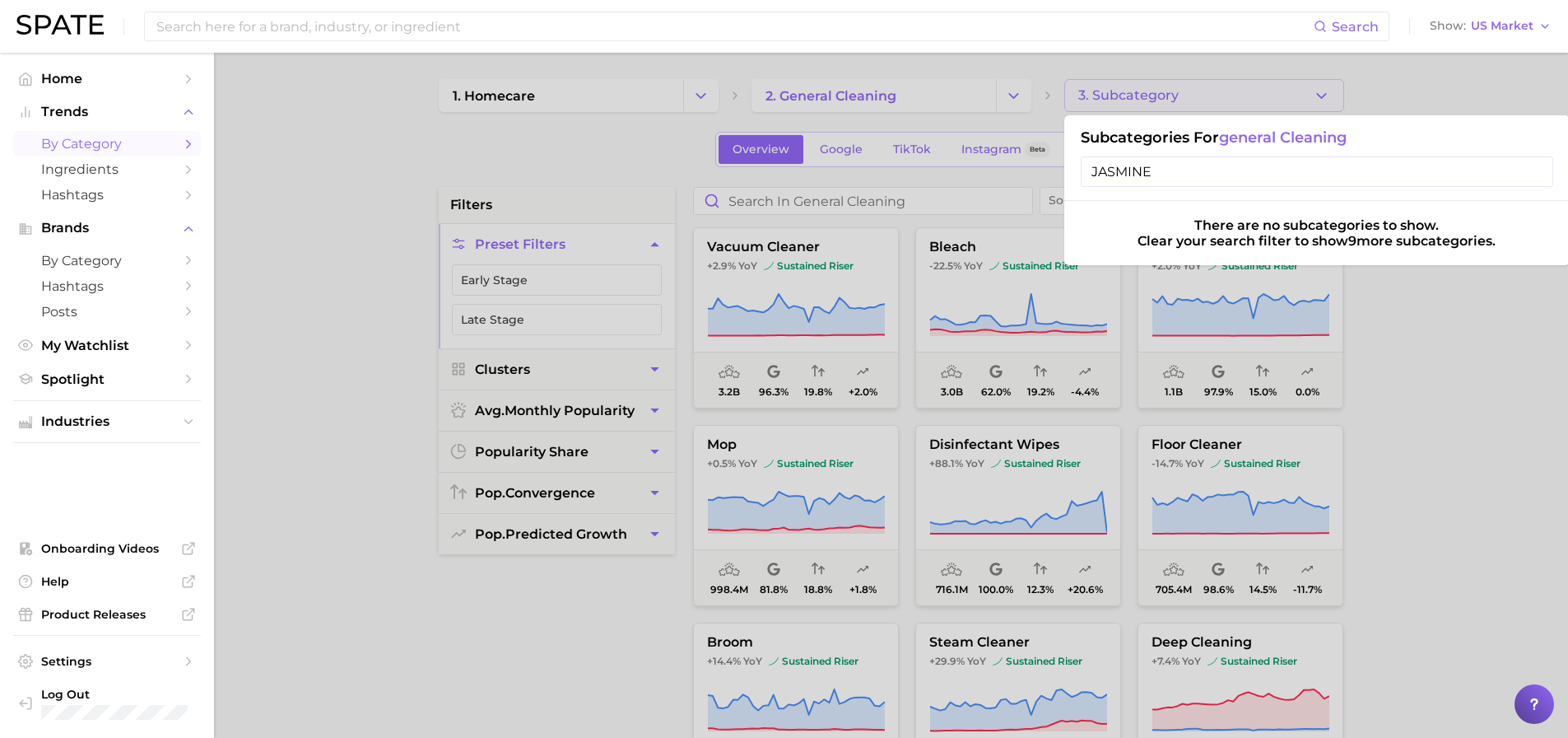
type input "JASMINE"
drag, startPoint x: 1230, startPoint y: 172, endPoint x: 969, endPoint y: 173, distance: 261.0
click at [1053, 112] on div "3. Subcategory Subcategories for general cleaning JASMINE There are no subcateg…" at bounding box center [1204, 95] width 280 height 33
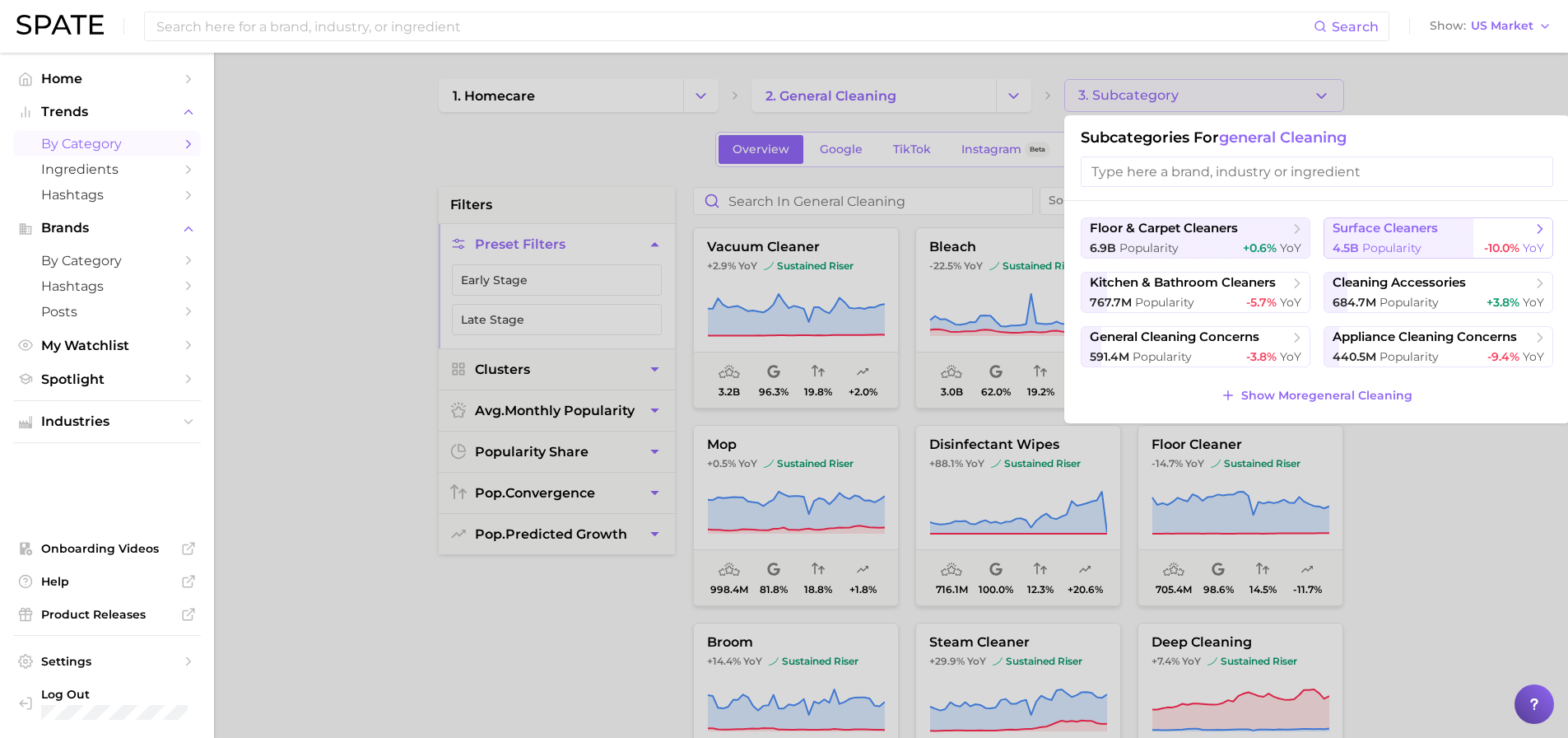
click at [1053, 237] on button "surface cleaners 4.5b Popularity -10.0% YoY" at bounding box center [1438, 238] width 230 height 41
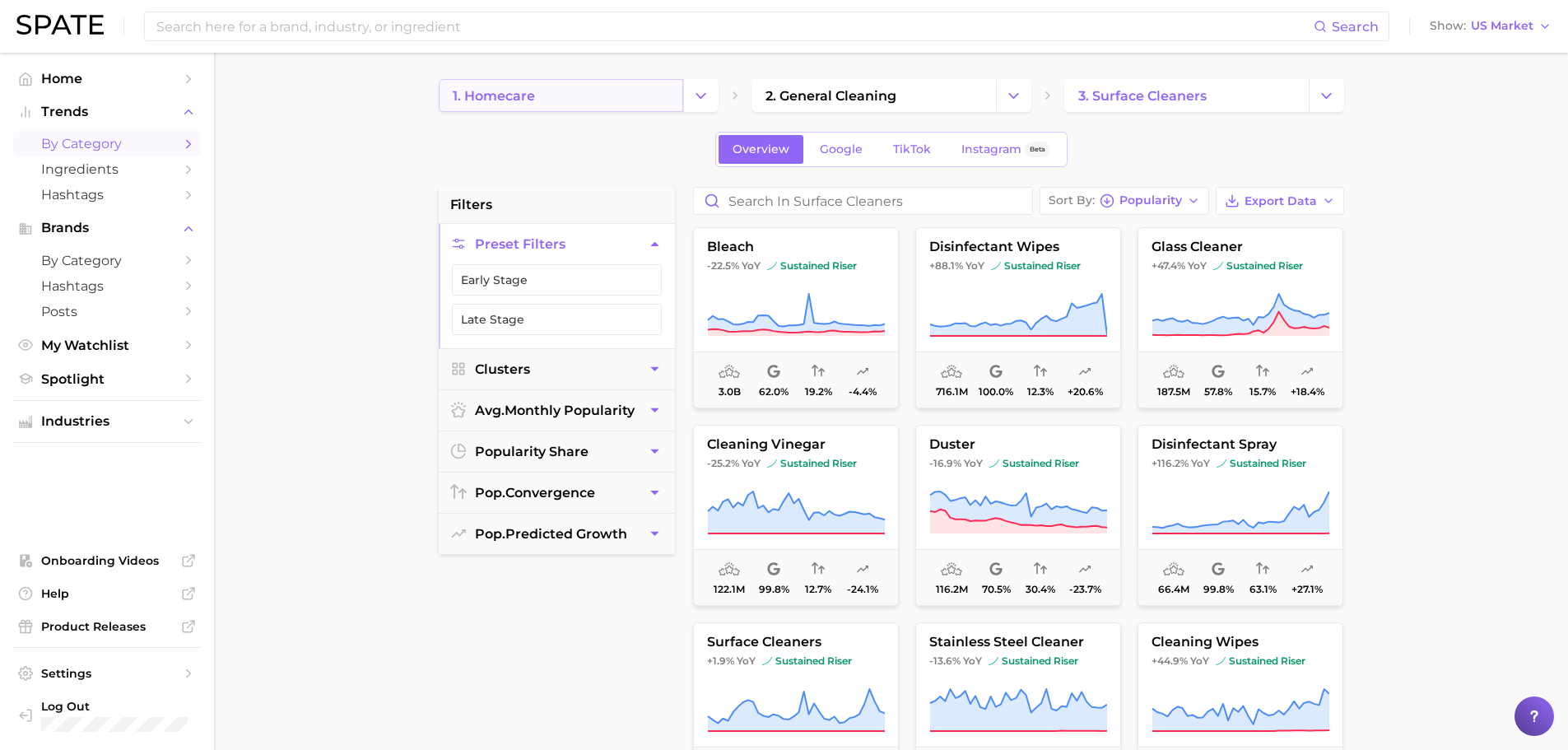
click at [679, 97] on link "1. homecare" at bounding box center [560, 95] width 244 height 33
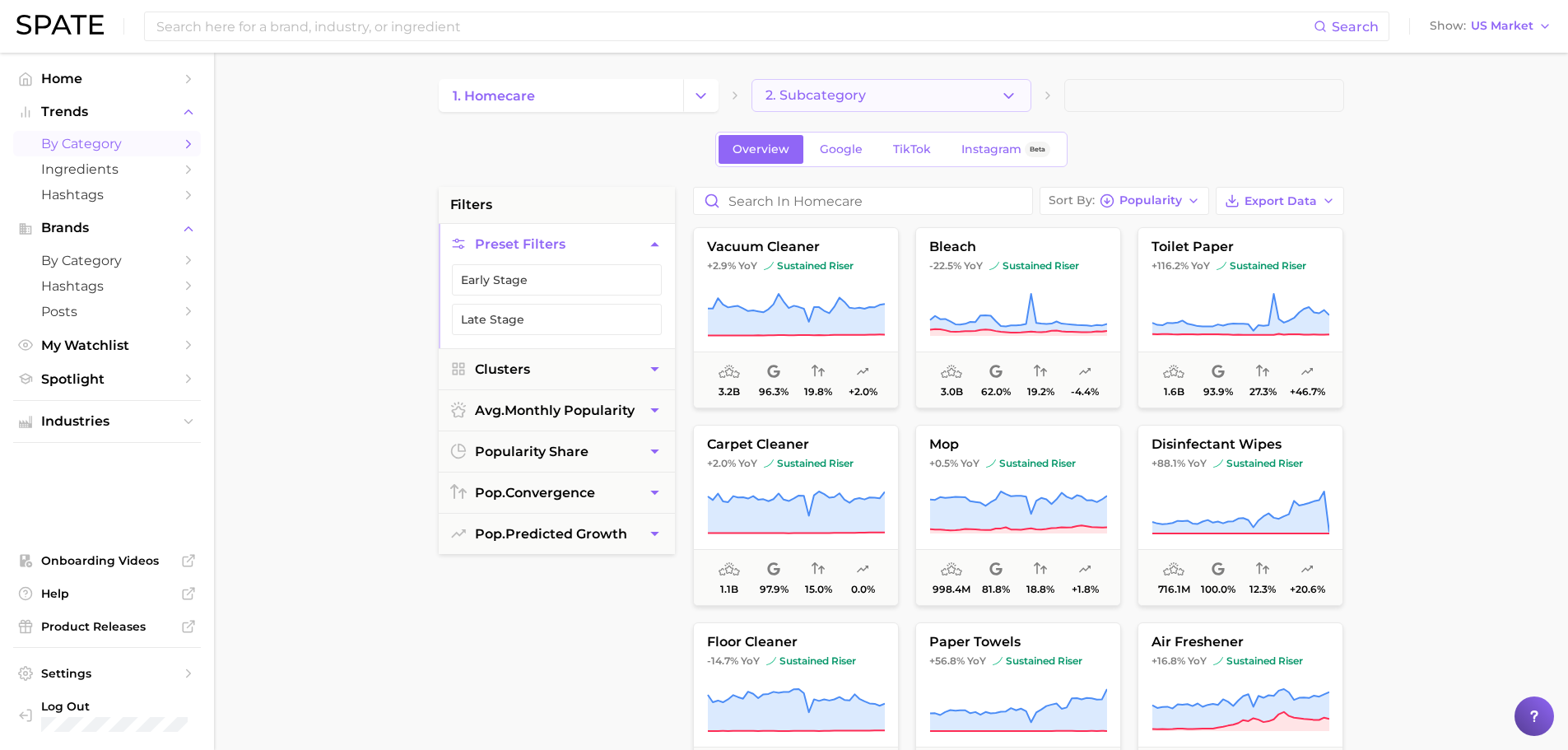
click at [847, 100] on span "2. Subcategory" at bounding box center [816, 96] width 100 height 15
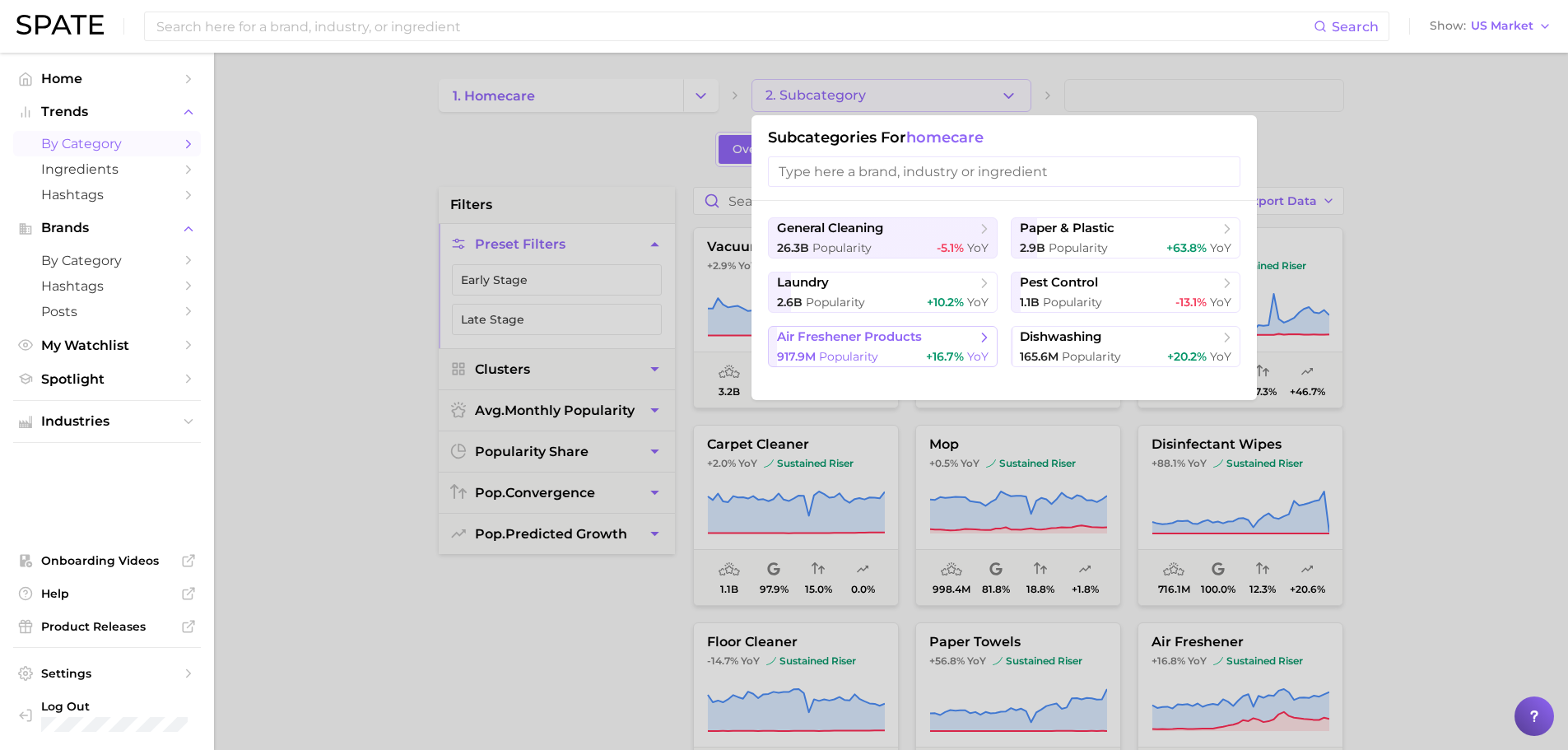
click at [839, 350] on span "Popularity" at bounding box center [849, 357] width 59 height 15
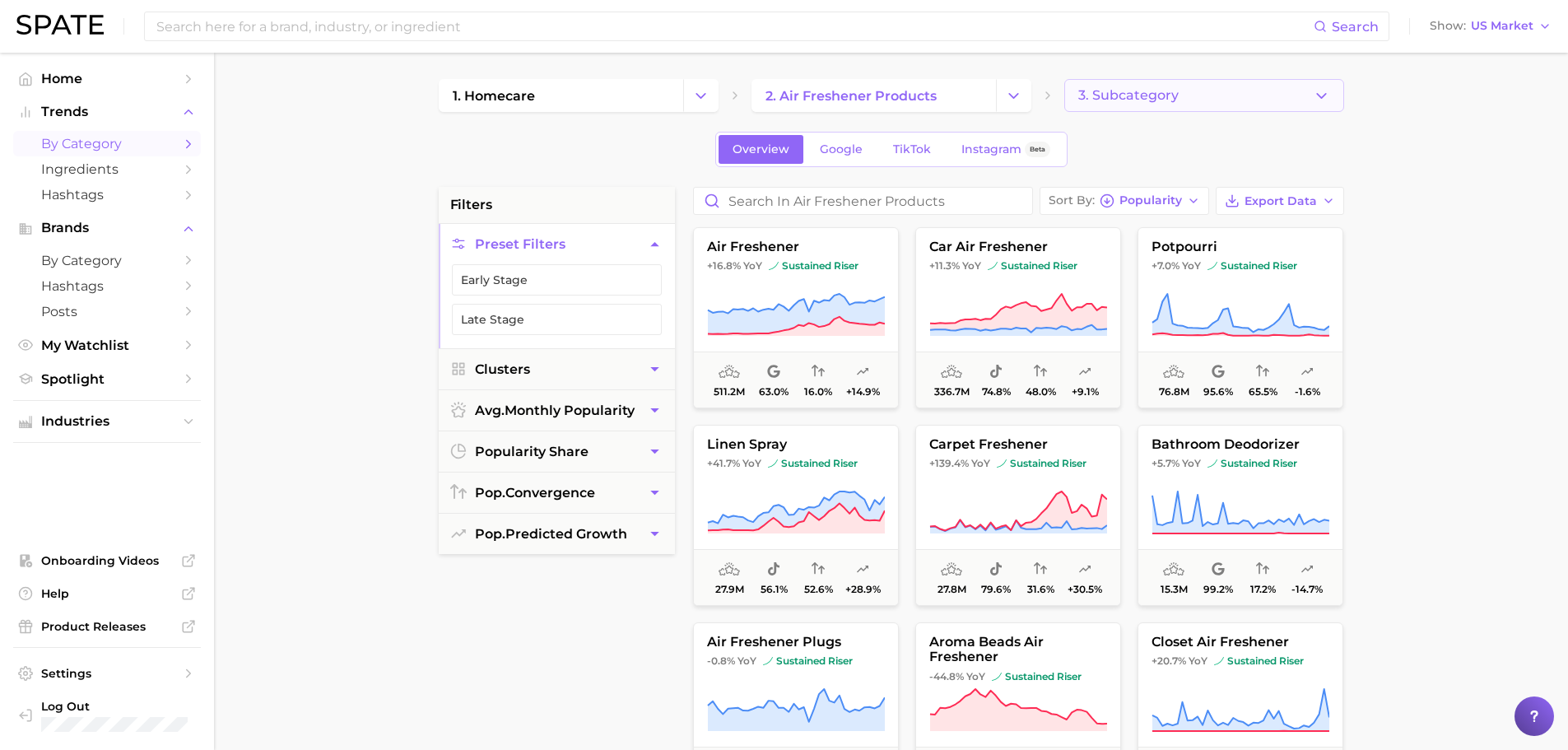
click at [1053, 98] on button "3. Subcategory" at bounding box center [1204, 95] width 280 height 33
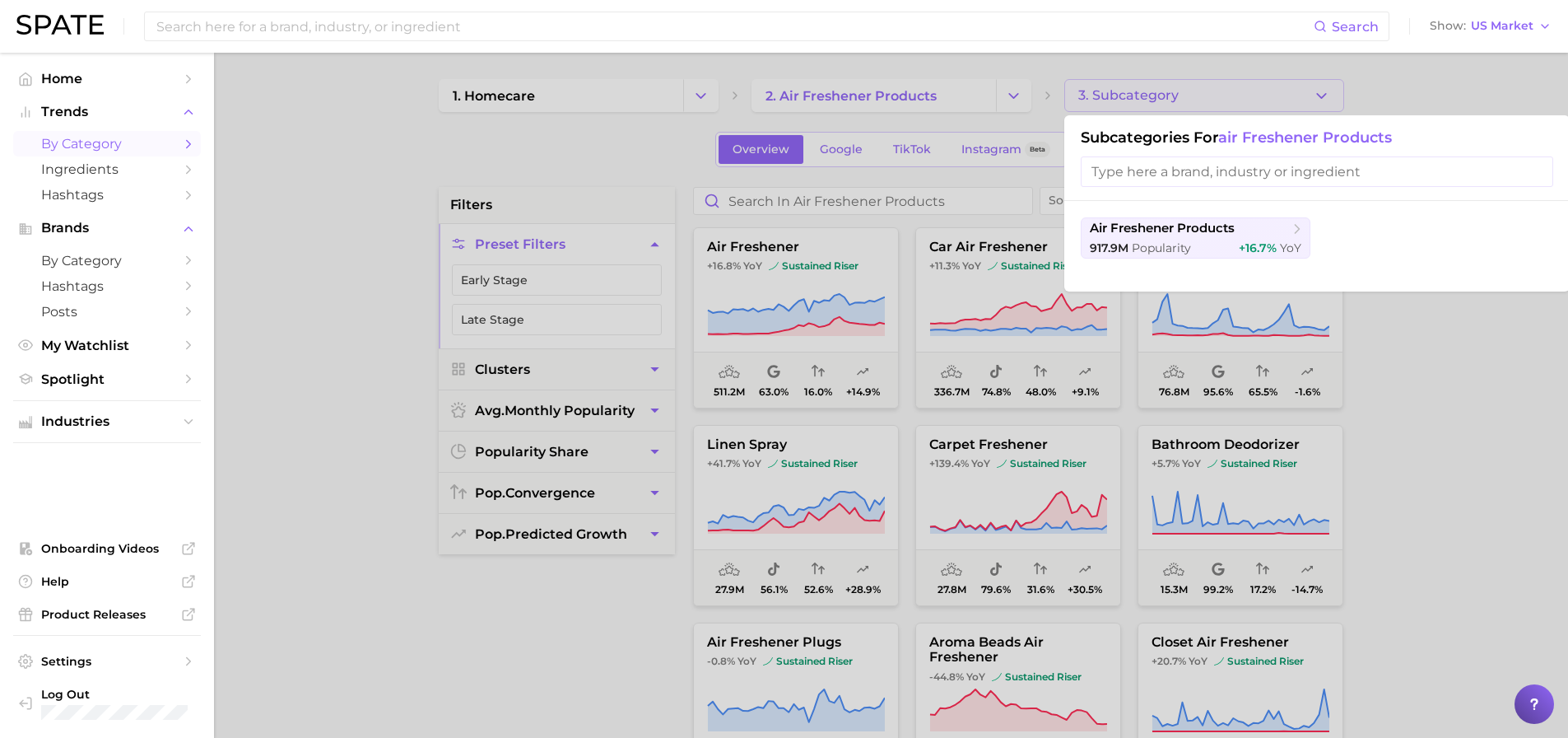
click at [1053, 178] on input "search" at bounding box center [1317, 171] width 472 height 31
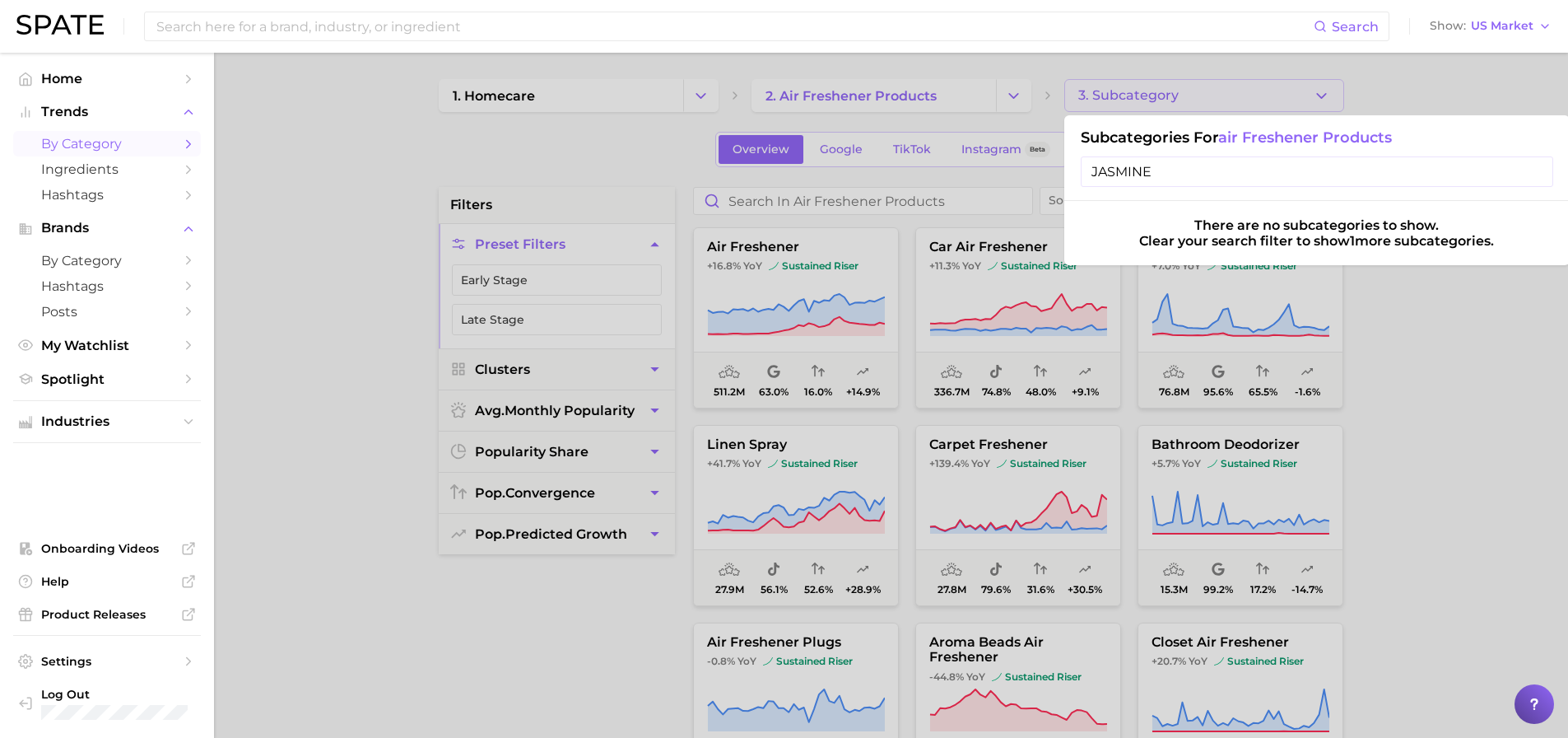
type input "JASMINE"
drag, startPoint x: 1183, startPoint y: 178, endPoint x: 1008, endPoint y: 166, distance: 175.4
click at [1053, 112] on div "3. Subcategory Subcategories for air freshener products JASMINE There are no su…" at bounding box center [1204, 95] width 280 height 33
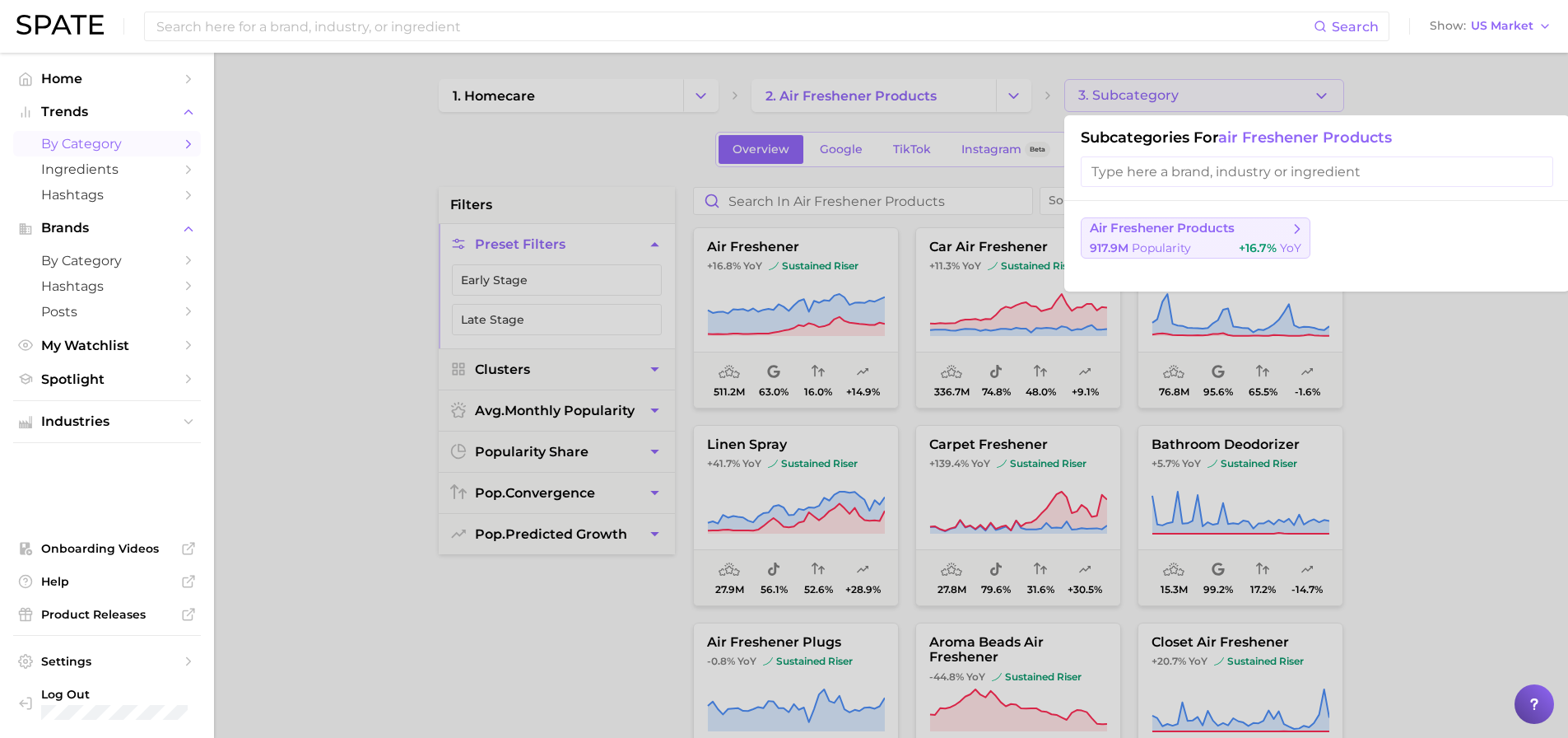
click at [1053, 241] on span "Popularity" at bounding box center [1162, 248] width 59 height 15
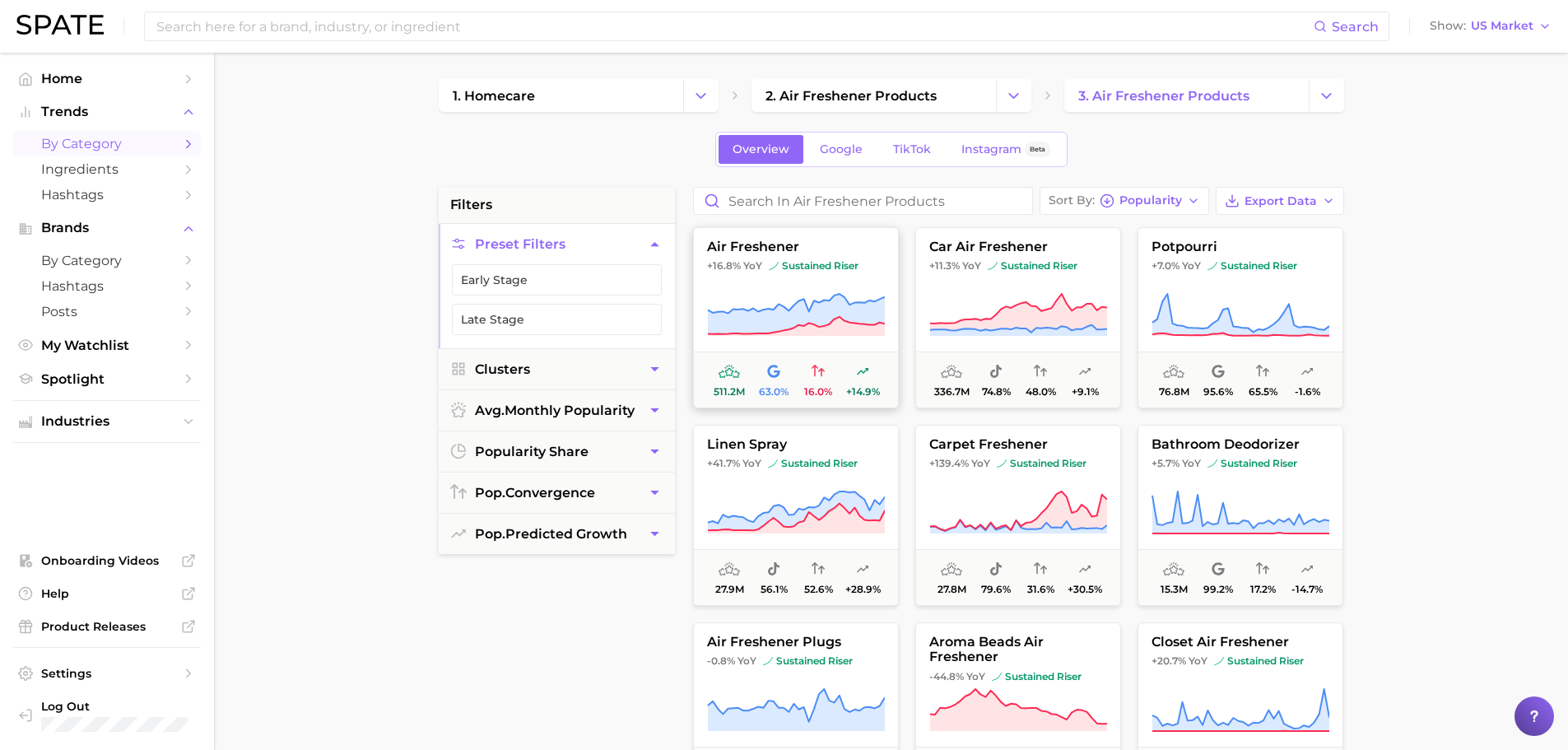
click at [819, 234] on button "air freshener +16.8% YoY sustained riser 511.2m 63.0% 16.0% +14.9%" at bounding box center [796, 317] width 205 height 181
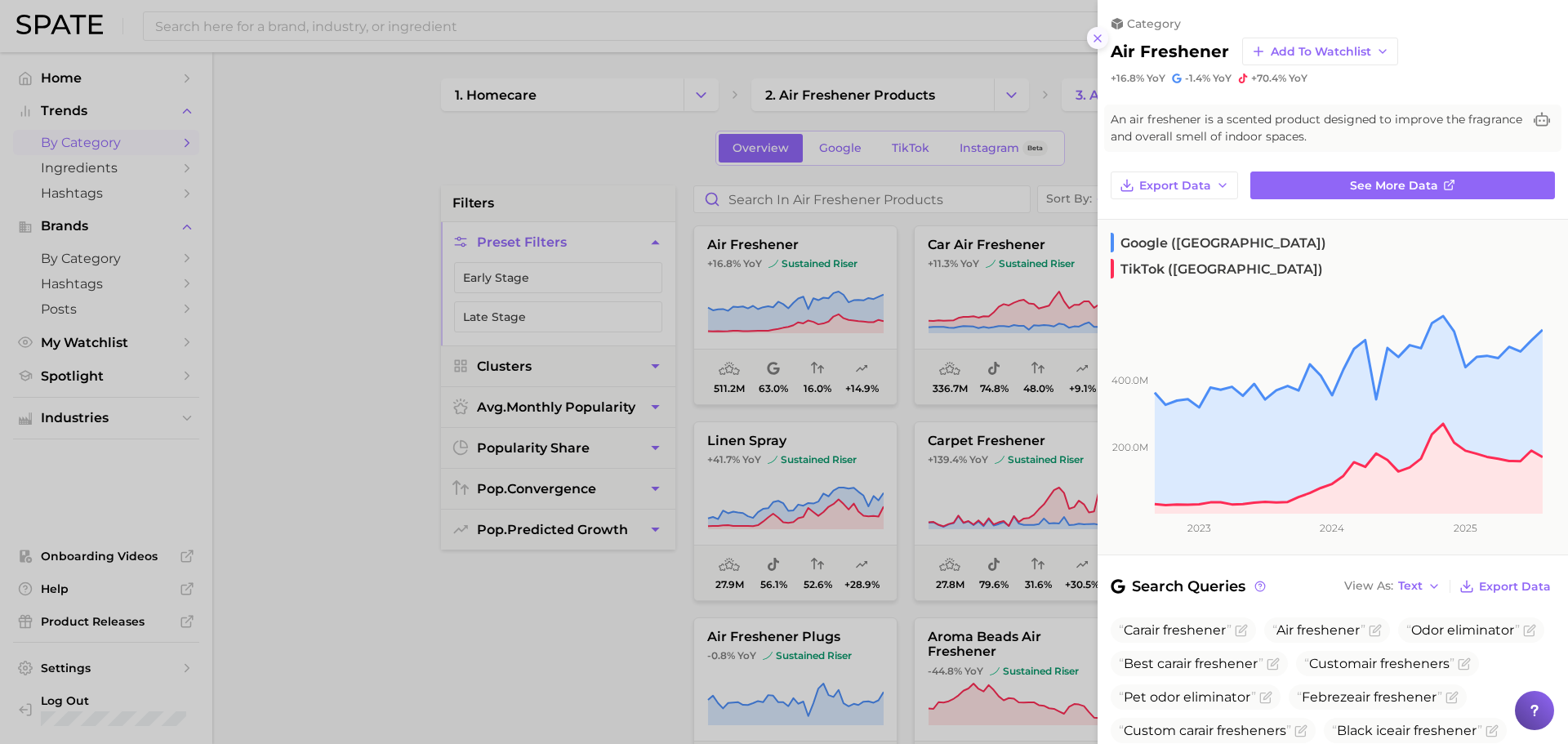
click at [1044, 41] on icon at bounding box center [1097, 39] width 13 height 13
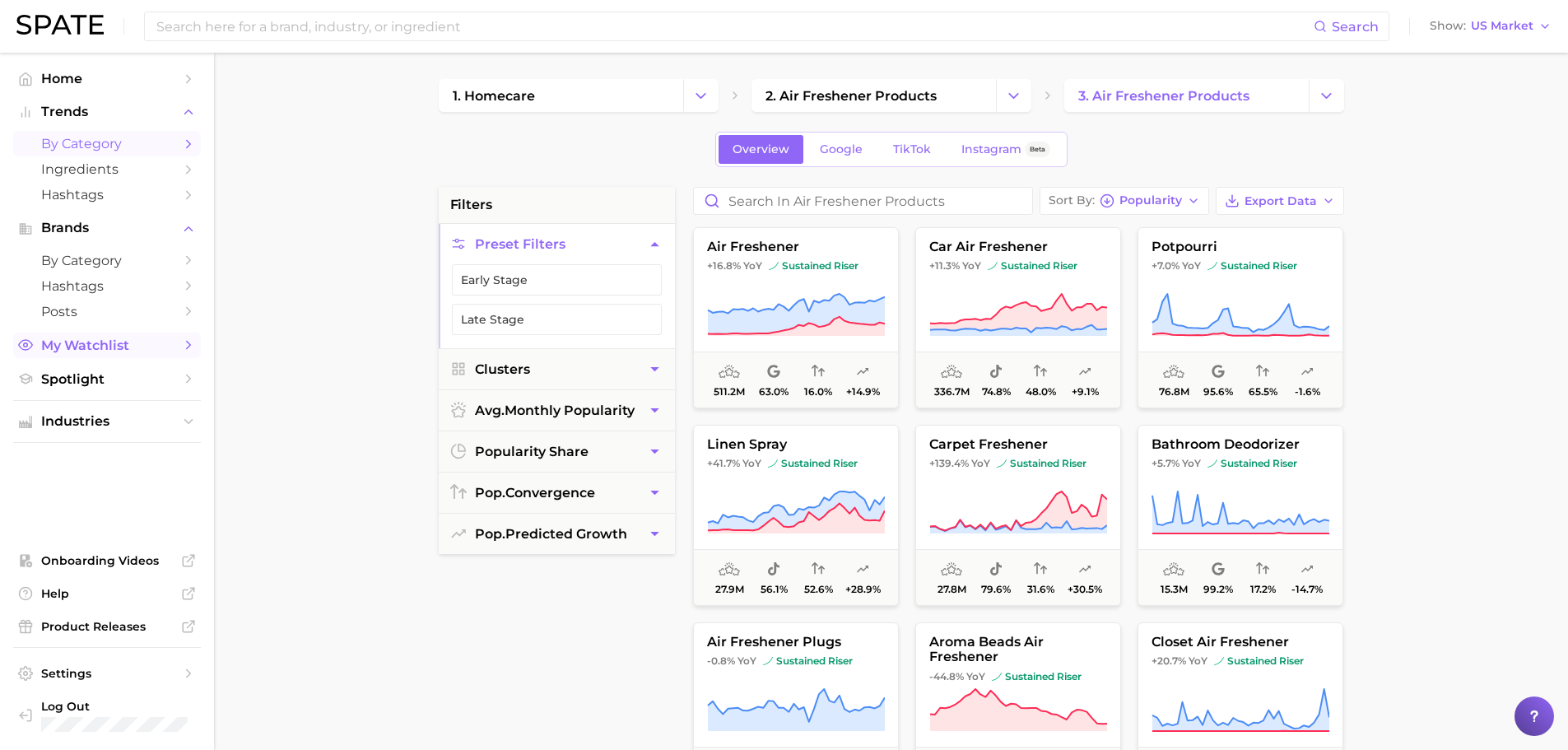
click at [159, 342] on span "My Watchlist" at bounding box center [107, 345] width 132 height 16
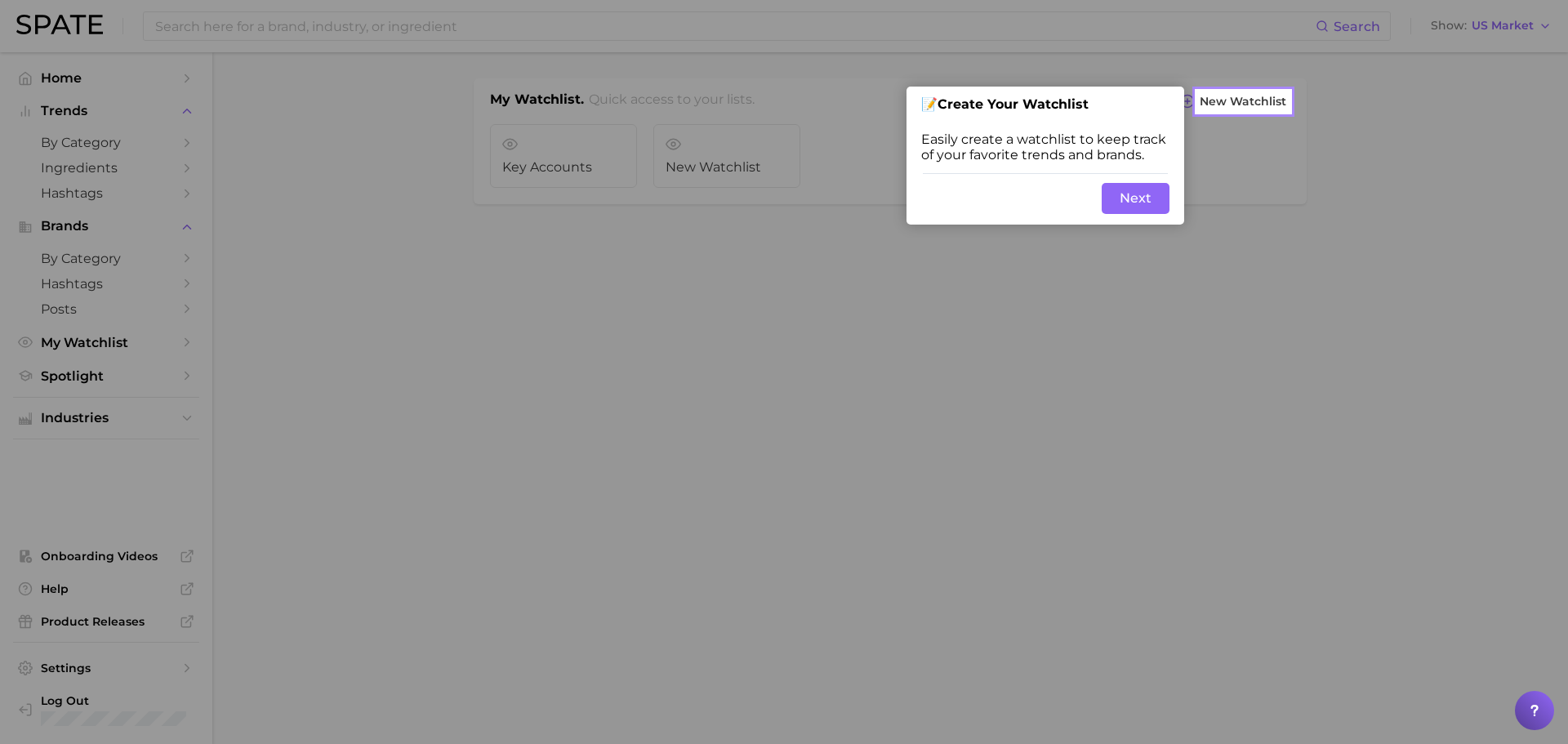
click at [1044, 250] on div at bounding box center [1428, 372] width 277 height 744
click at [173, 244] on div at bounding box center [598, 372] width 1197 height 744
click at [1044, 197] on button "Next" at bounding box center [1136, 198] width 68 height 31
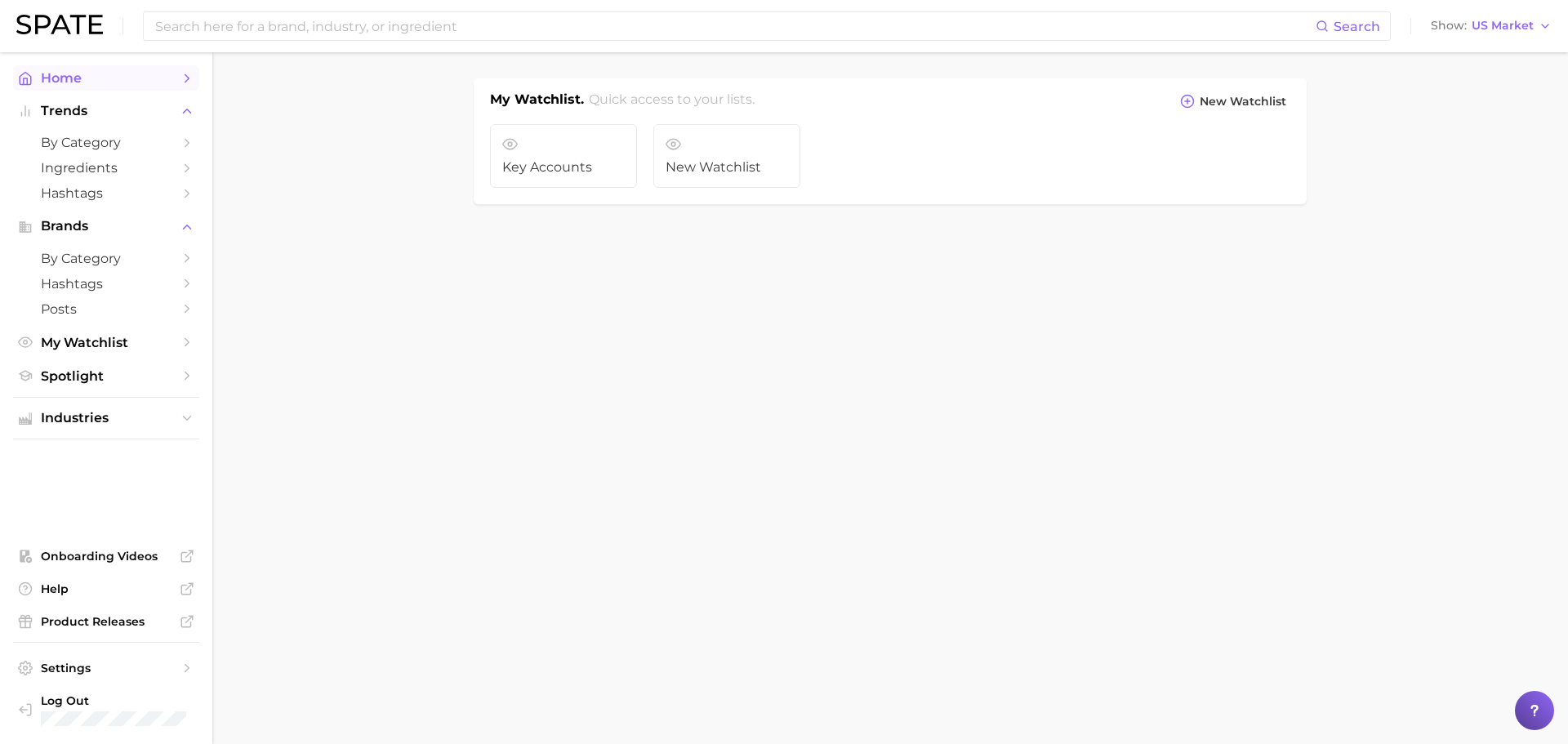
click at [100, 82] on span "Home" at bounding box center [106, 77] width 131 height 16
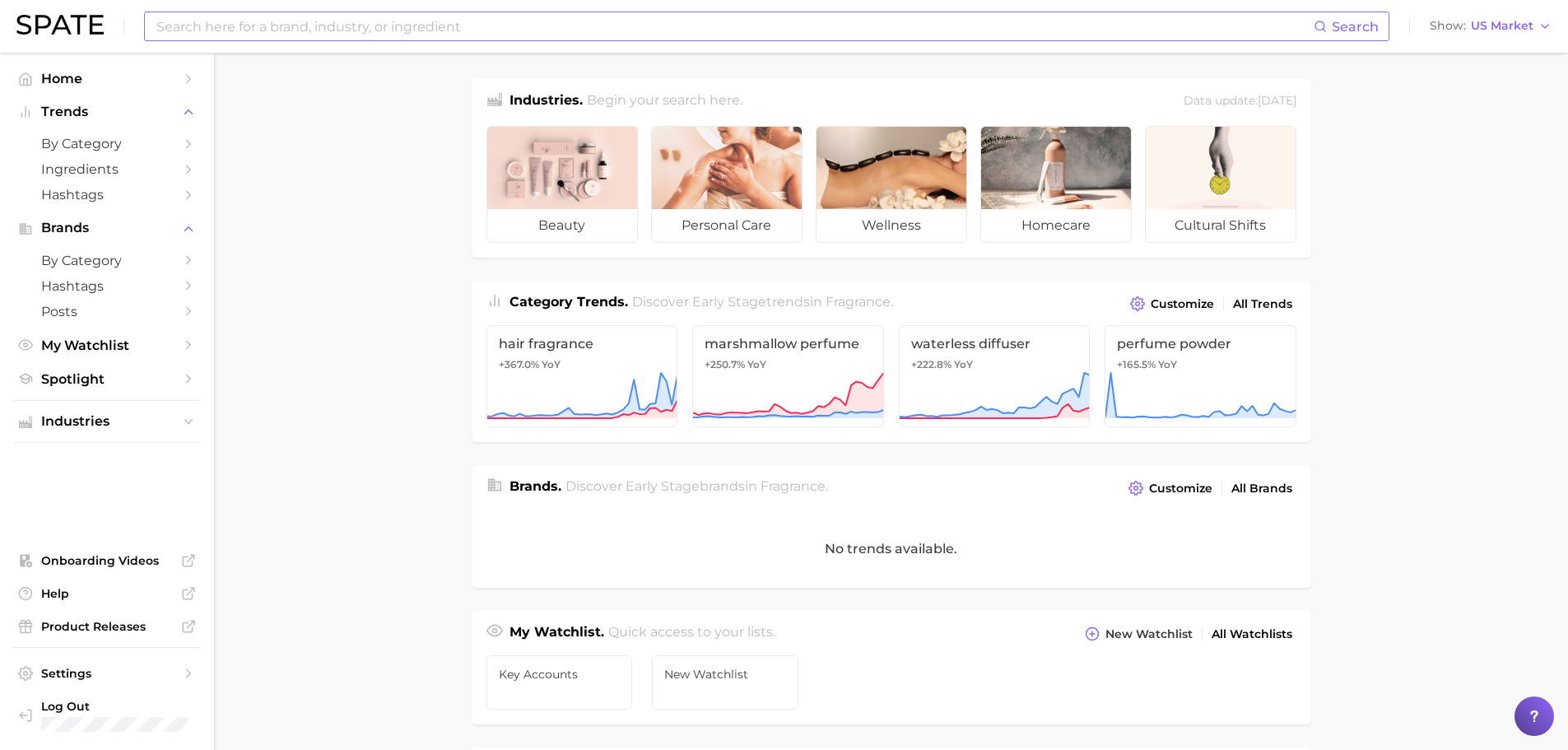
click at [239, 26] on input at bounding box center [734, 26] width 1159 height 28
type input "JASMINE"
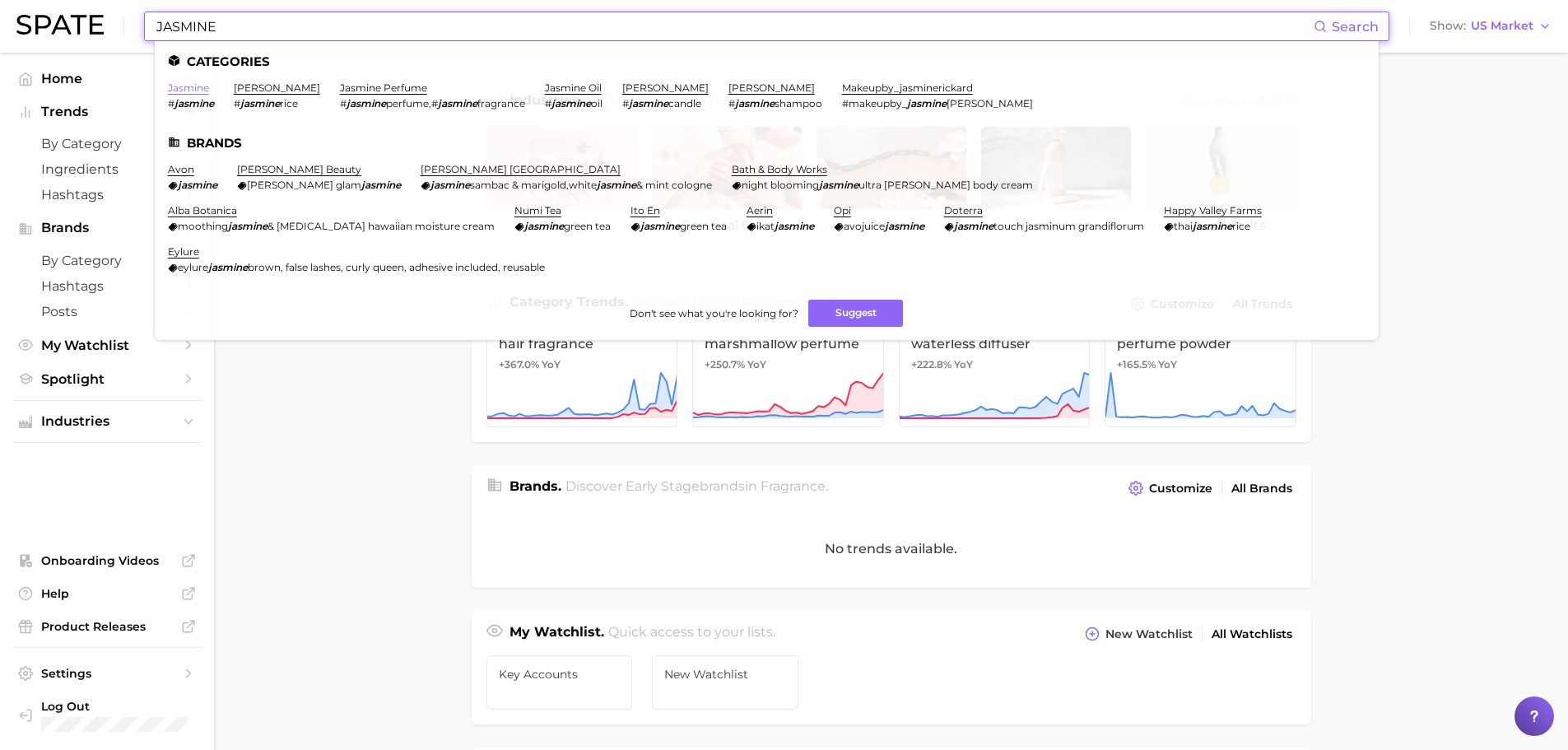
click at [184, 91] on link "jasmine" at bounding box center [189, 87] width 41 height 12
